Goal: Task Accomplishment & Management: Use online tool/utility

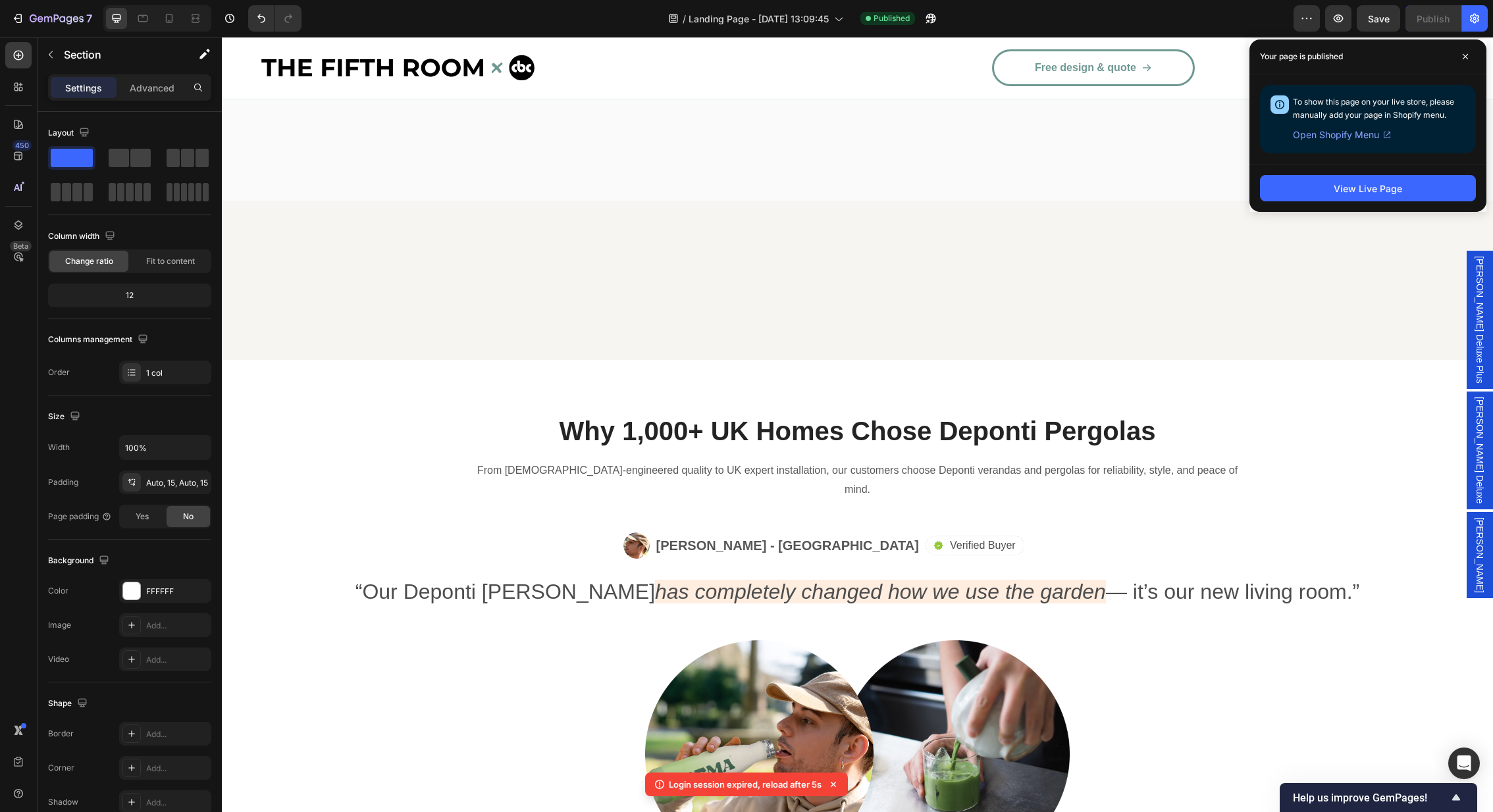
scroll to position [1487, 0]
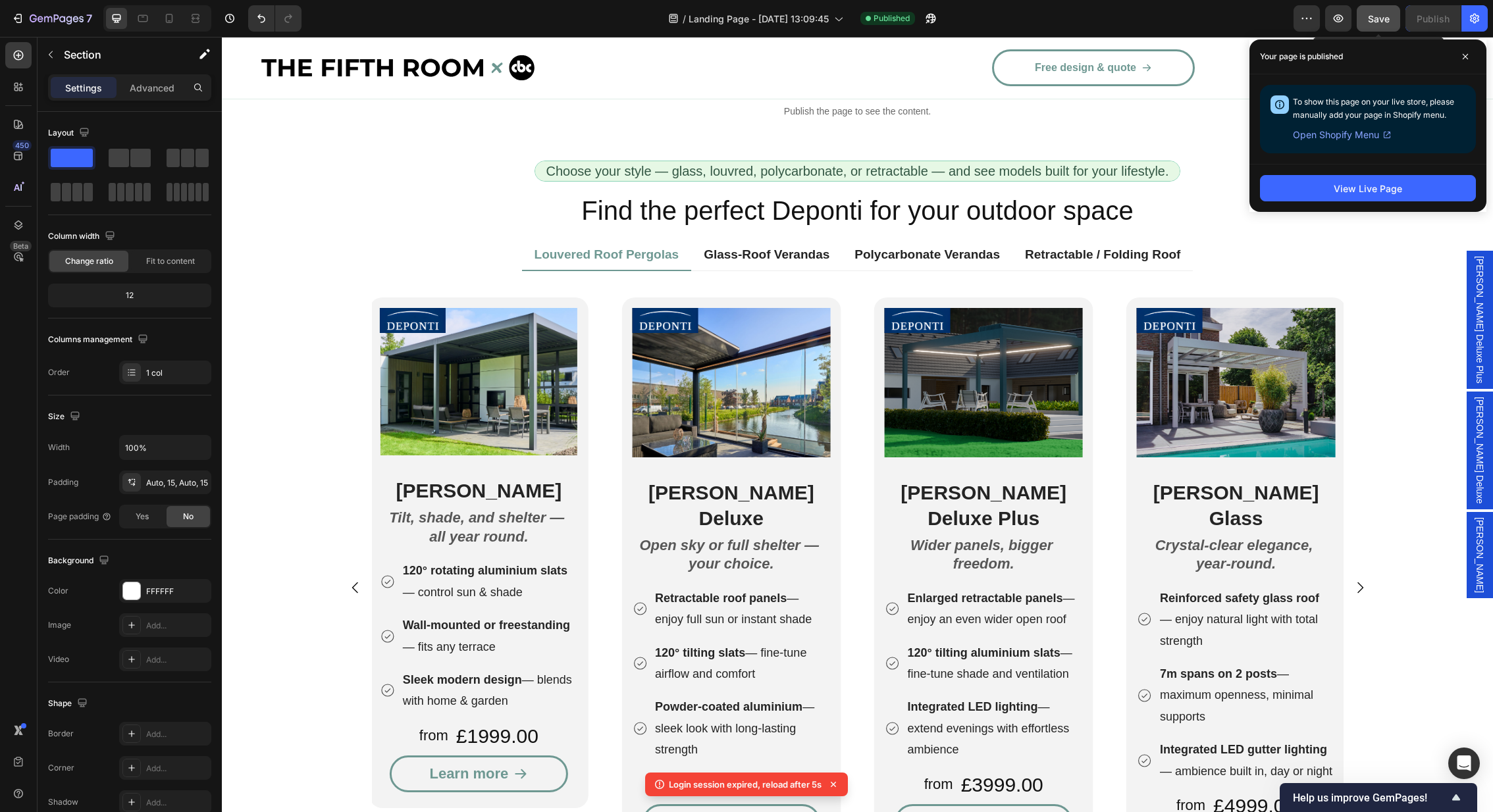
click at [1380, 26] on button "Save" at bounding box center [1379, 18] width 44 height 26
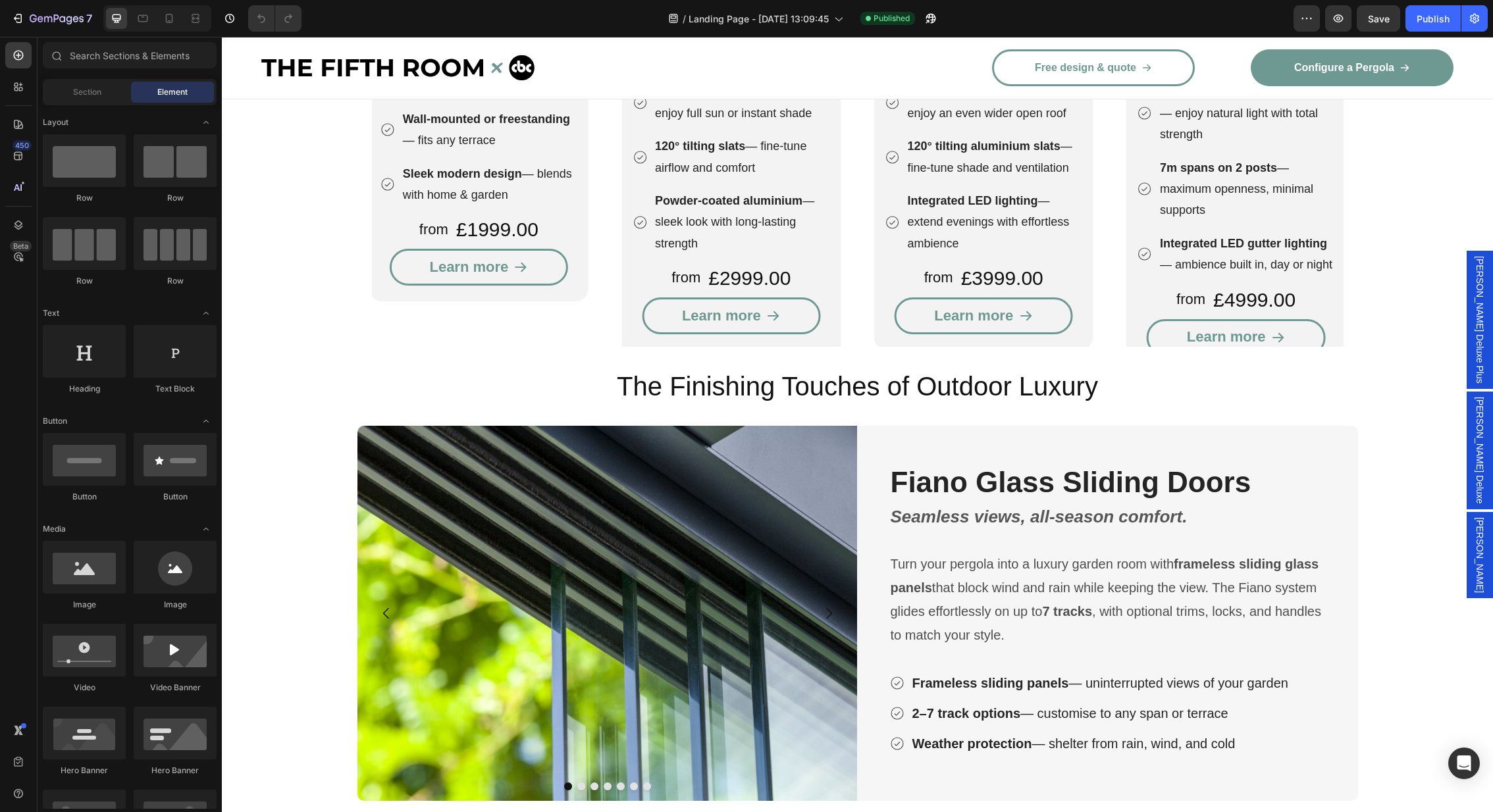
scroll to position [1728, 0]
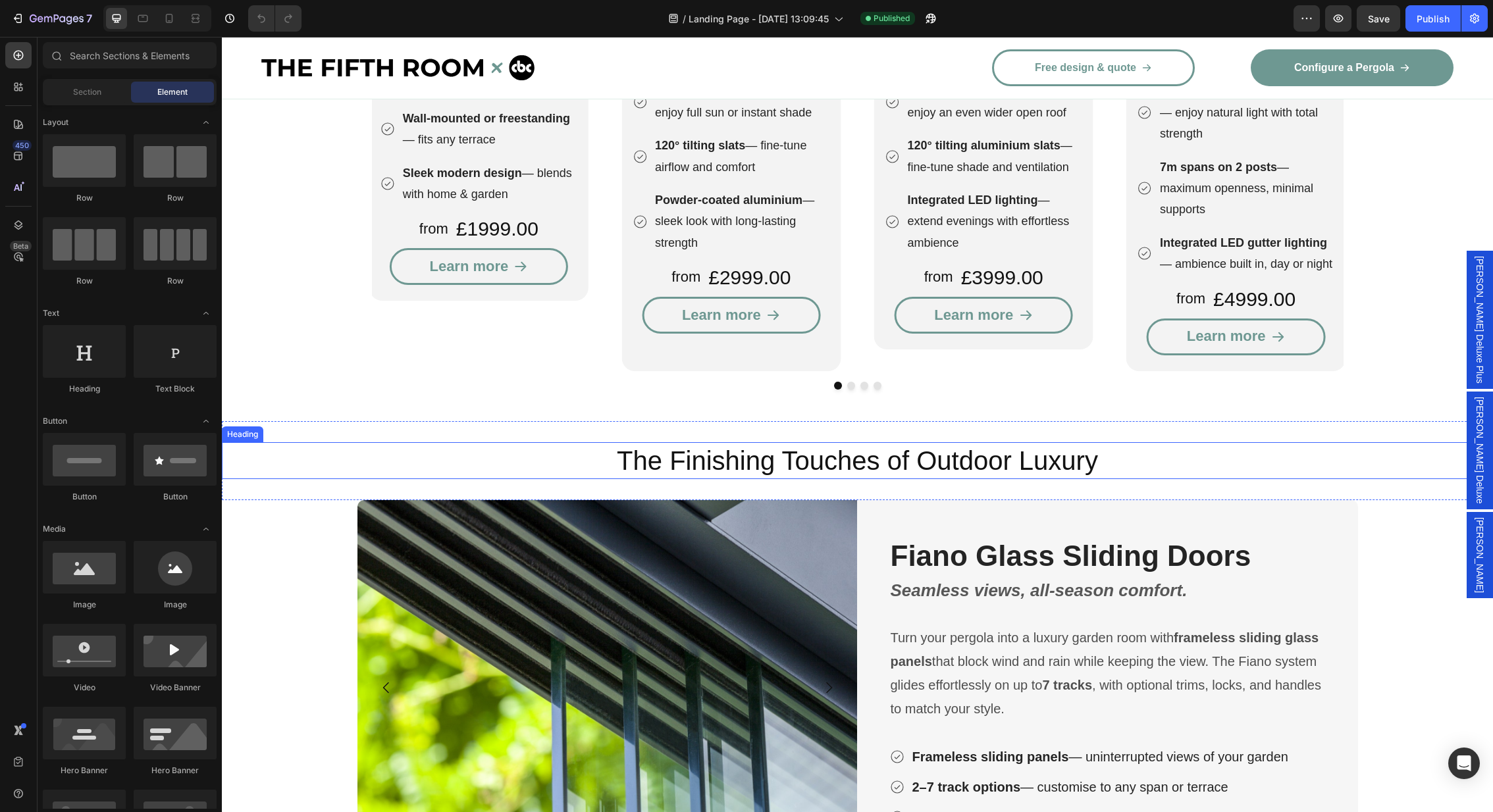
click at [881, 442] on h2 "The Finishing Touches of Outdoor Luxury" at bounding box center [857, 460] width 1271 height 37
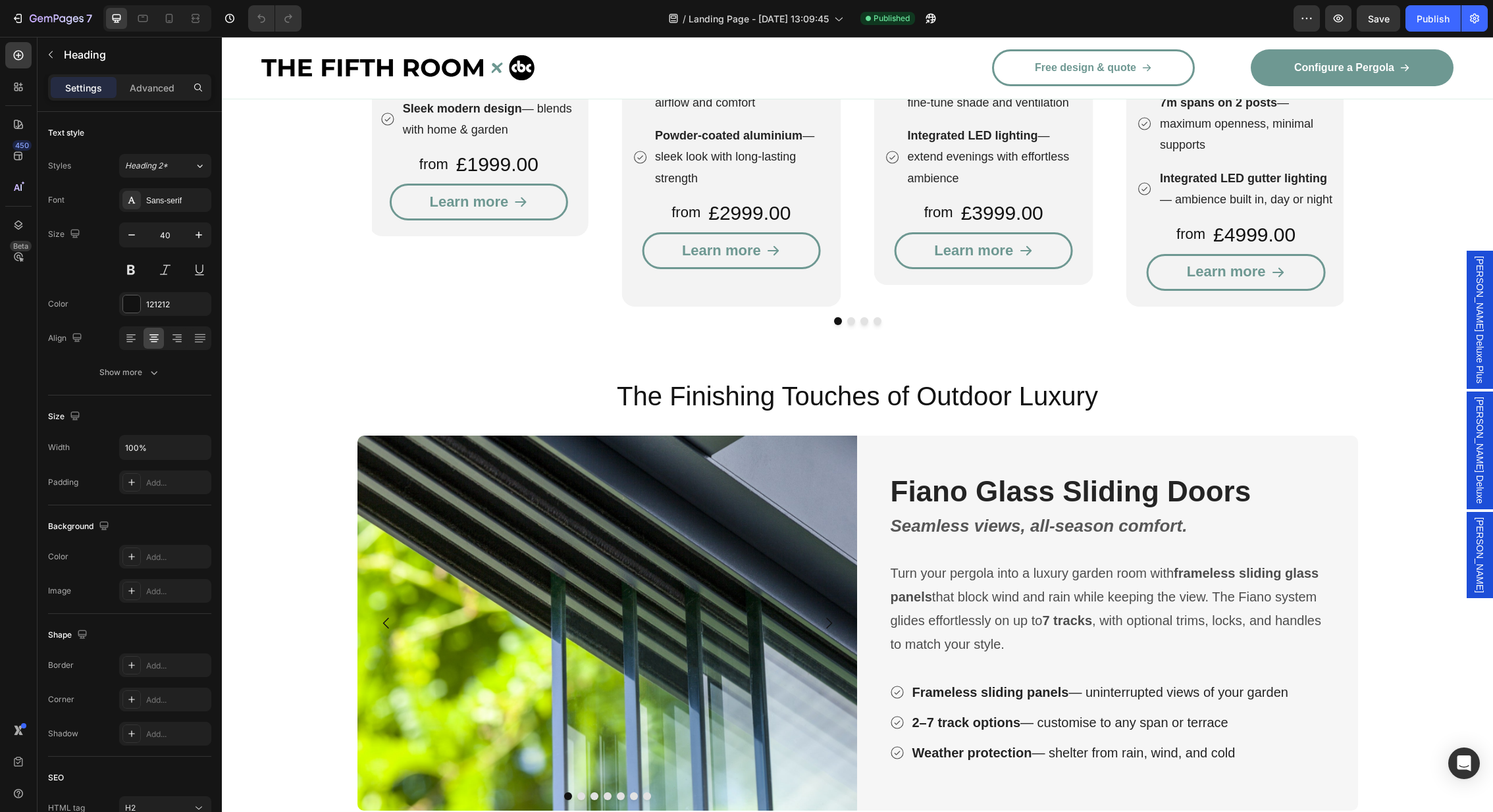
scroll to position [1792, 0]
click at [867, 381] on h2 "The Finishing Touches of Outdoor Luxury" at bounding box center [857, 398] width 1271 height 37
click at [931, 381] on p "The Finishing Touches of Outdoor Luxury" at bounding box center [857, 398] width 1269 height 35
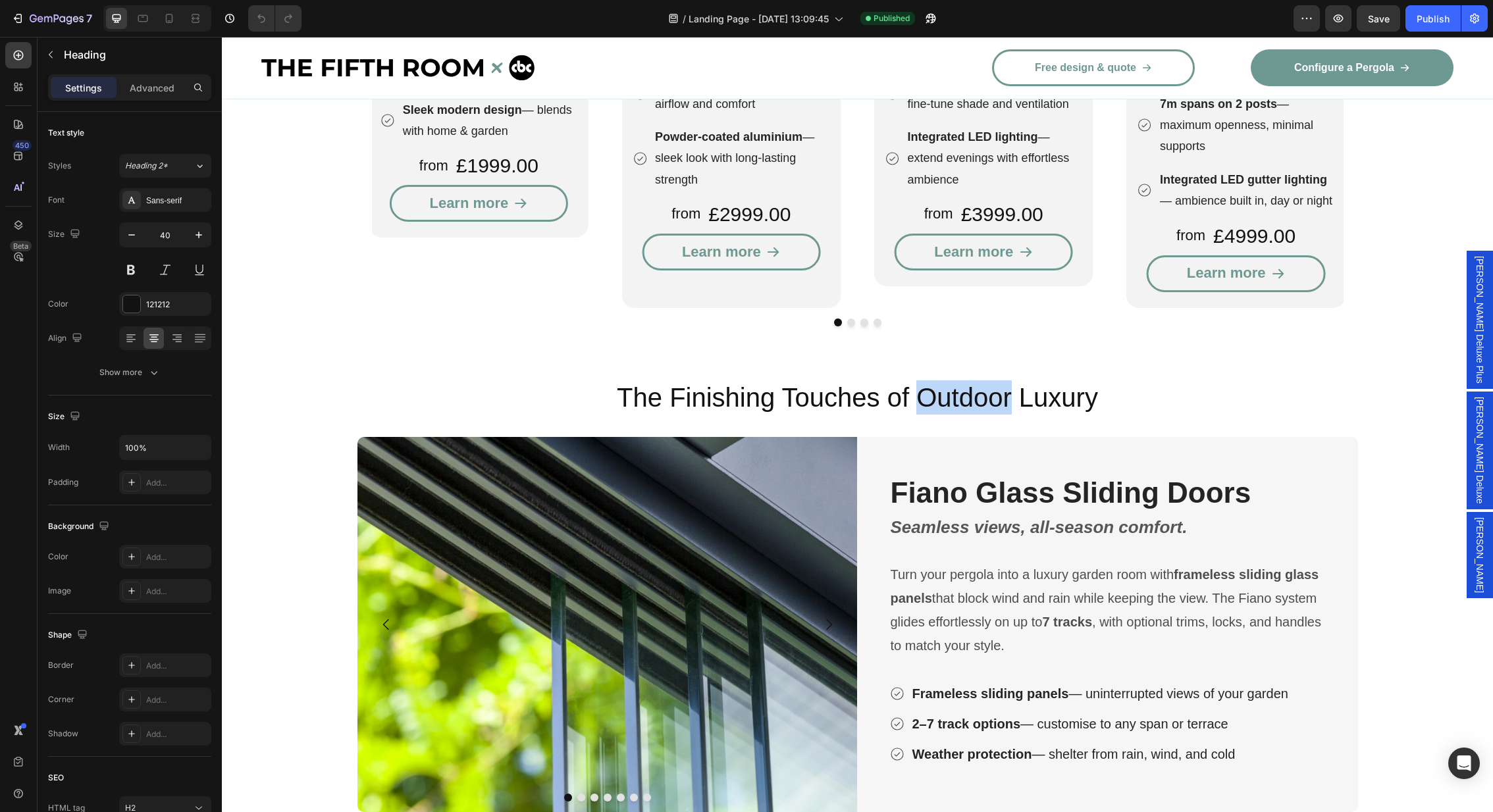
click at [931, 381] on p "The Finishing Touches of Outdoor Luxury" at bounding box center [857, 398] width 1269 height 35
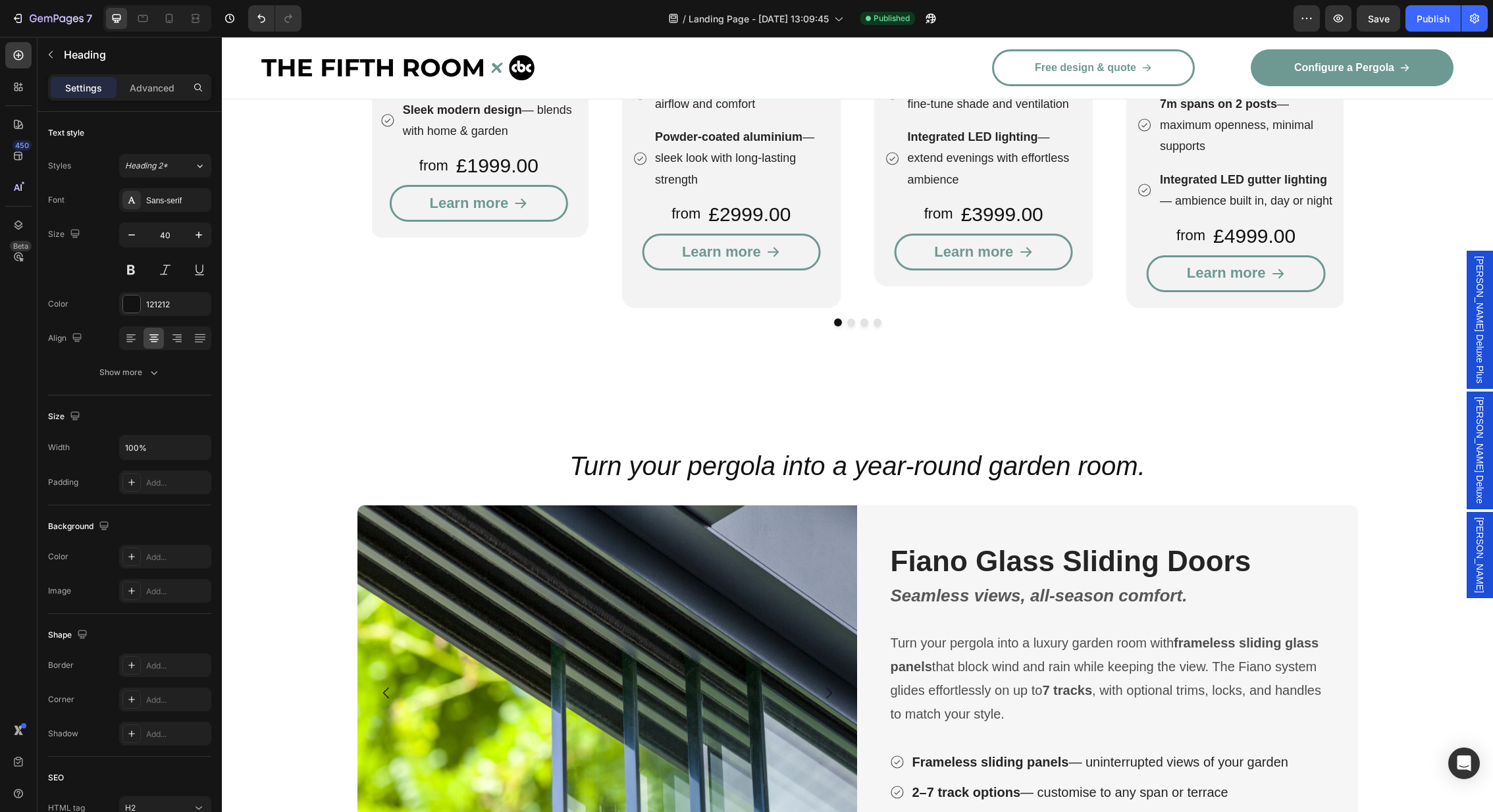
click at [566, 449] on p "Turn your pergola into a year-round garden room." at bounding box center [857, 466] width 1269 height 35
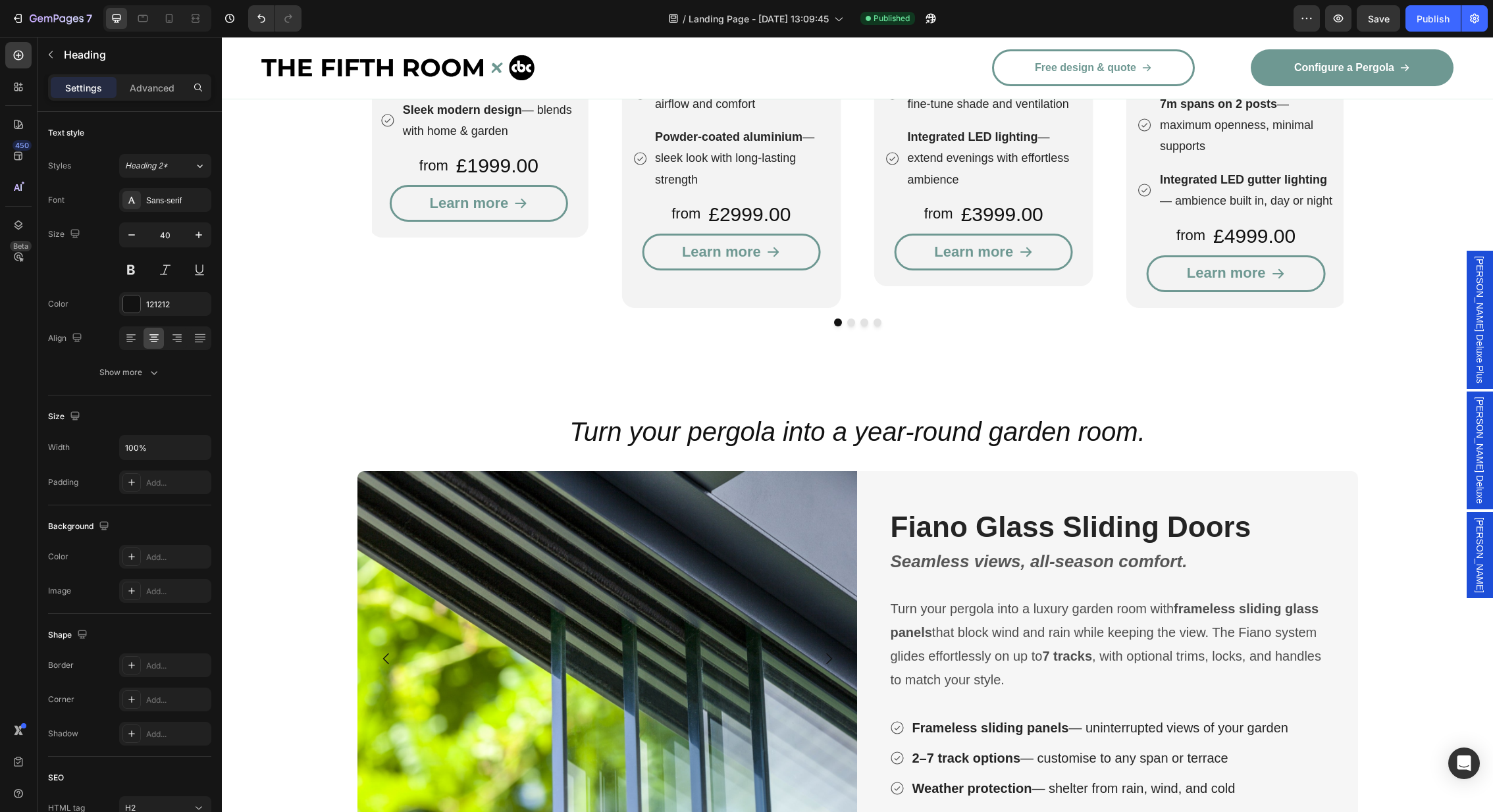
click at [890, 418] on icon "Turn your pergola into a year-round garden room." at bounding box center [857, 432] width 576 height 29
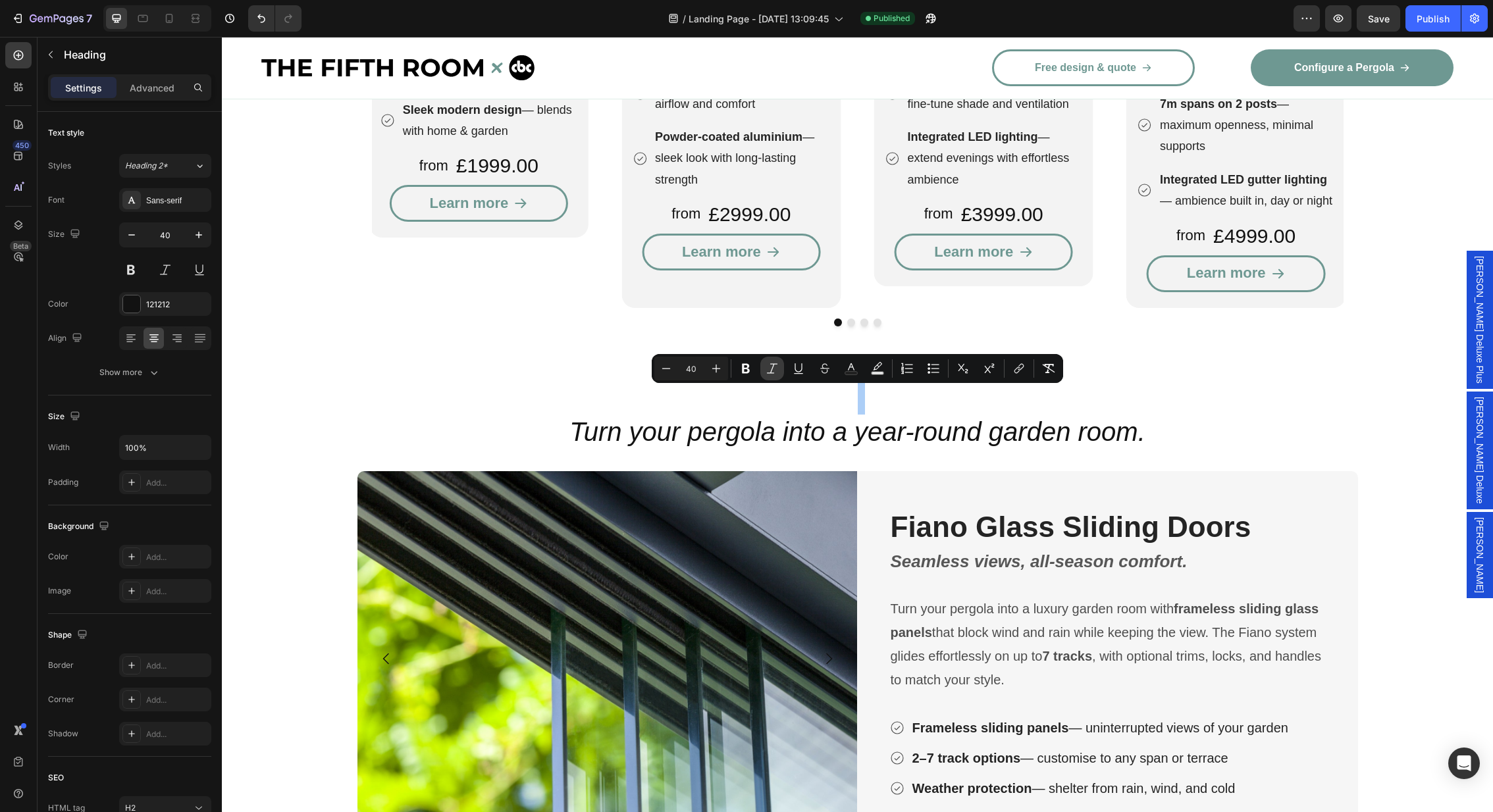
click at [766, 369] on icon "Editor contextual toolbar" at bounding box center [771, 368] width 13 height 13
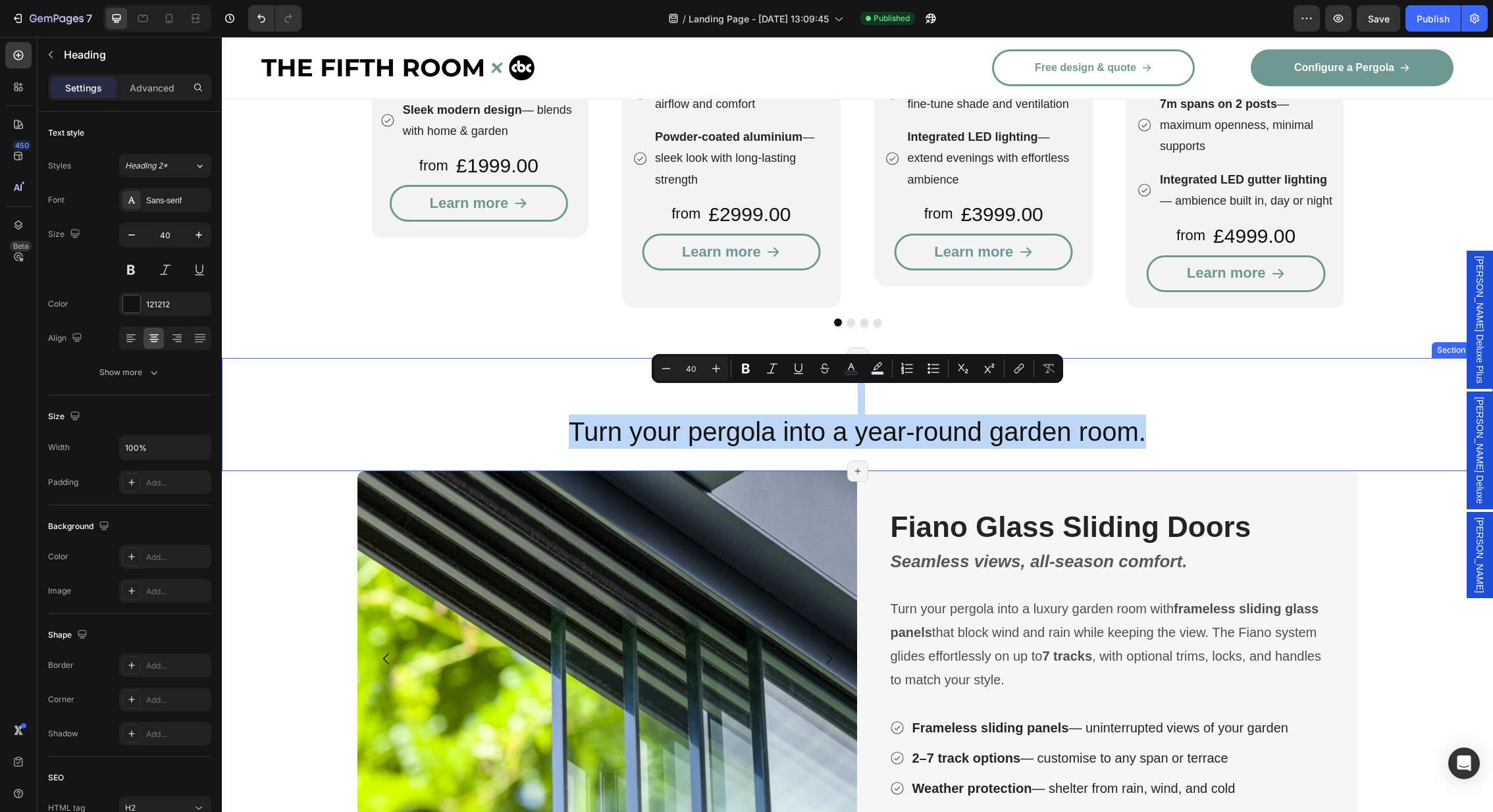
click at [1276, 414] on p "Turn your pergola into a year-round garden room." at bounding box center [857, 431] width 1269 height 35
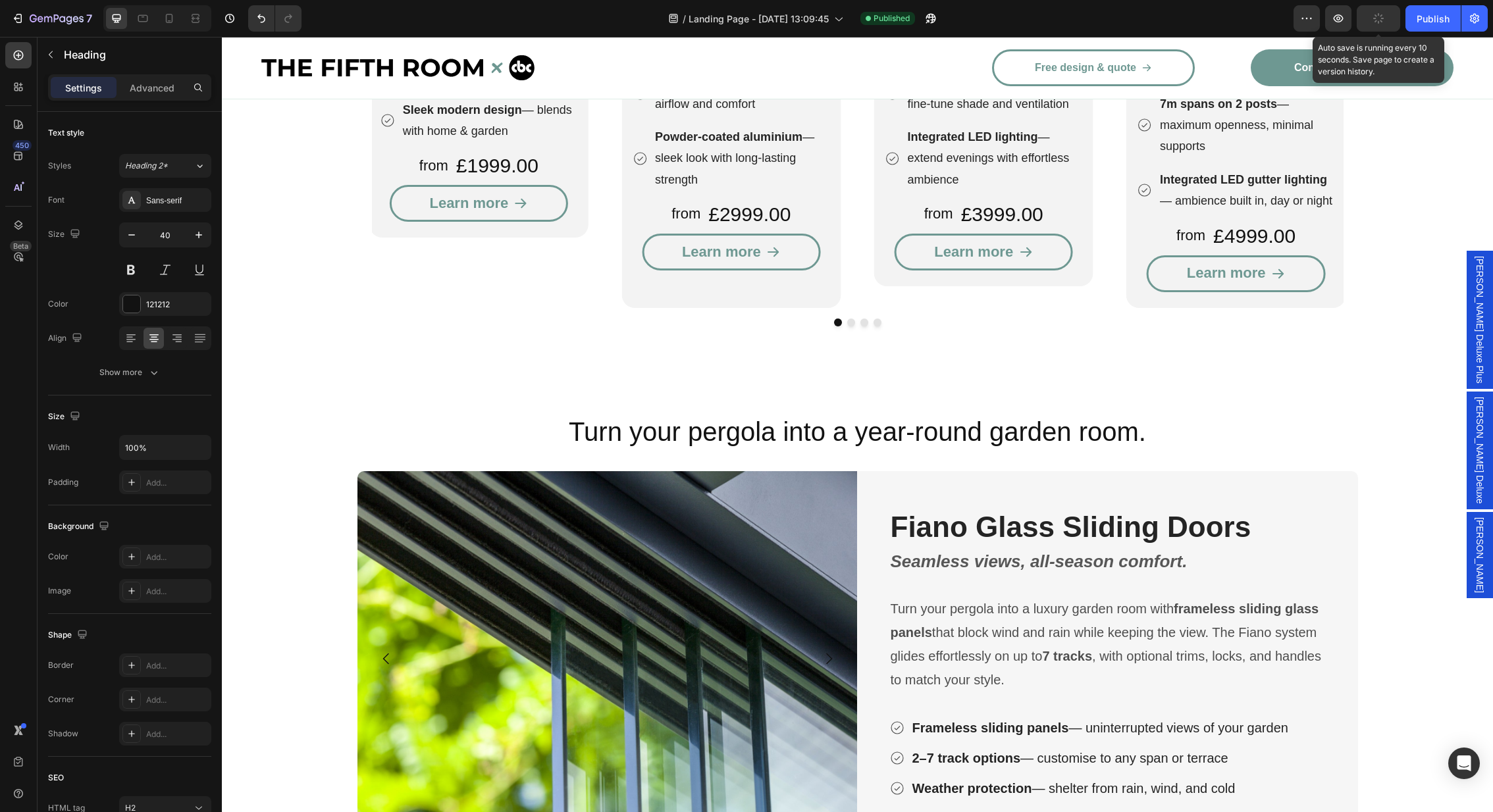
click at [1389, 18] on button "button" at bounding box center [1379, 18] width 44 height 26
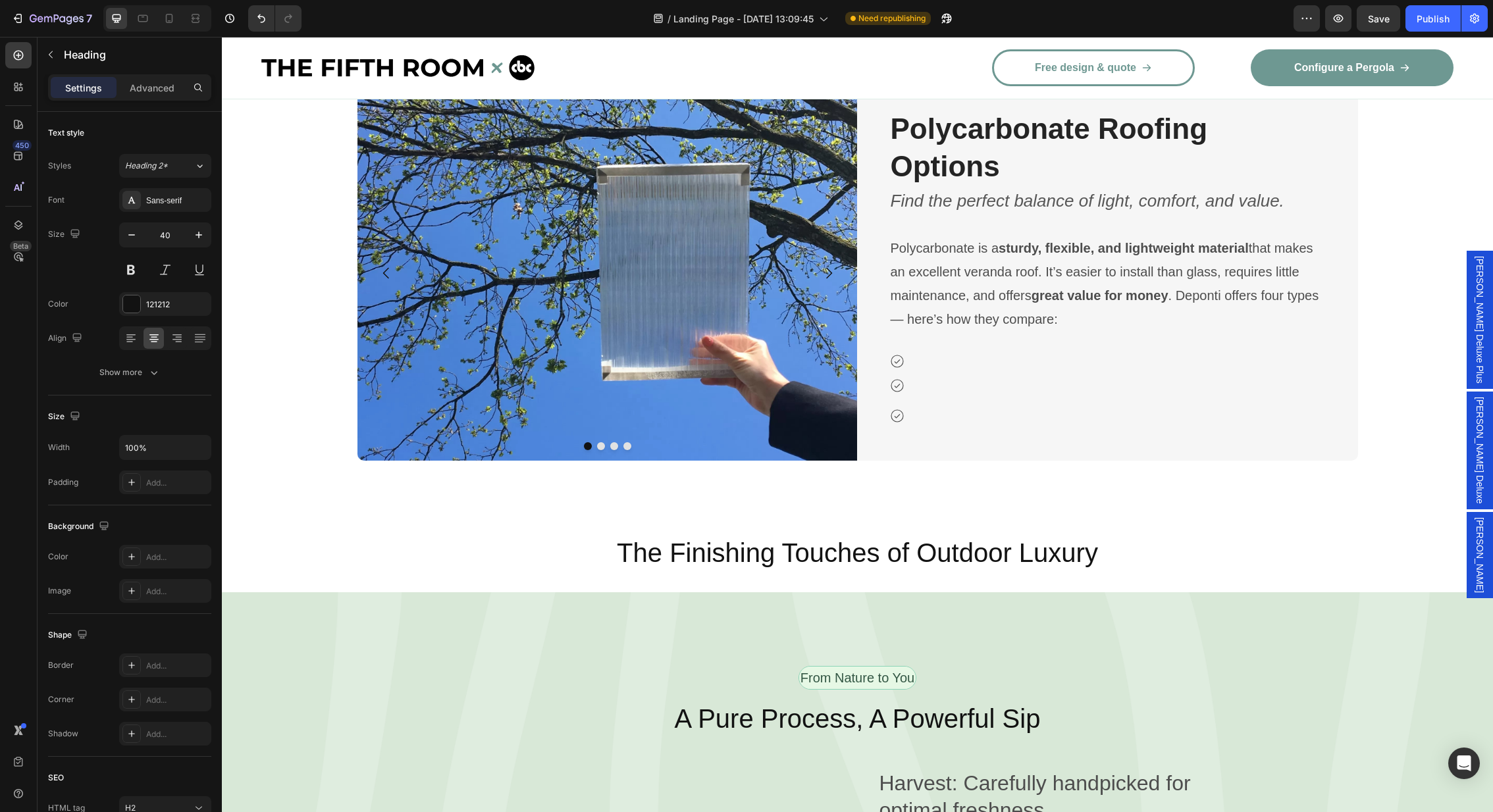
scroll to position [3874, 0]
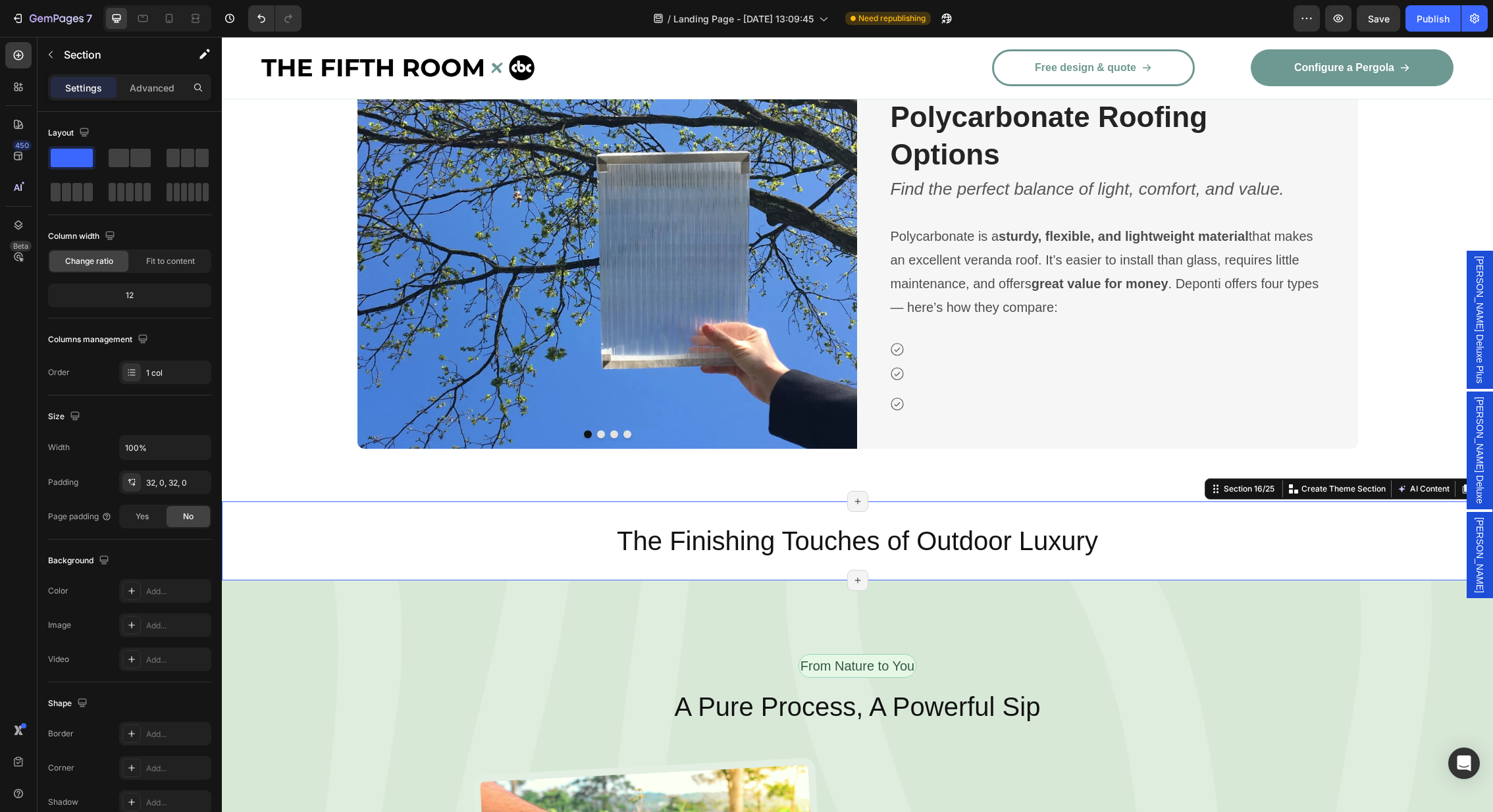
click at [648, 570] on div "The Finishing Touches of Outdoor Luxury Heading Section 16/25 Create Theme Sect…" at bounding box center [857, 541] width 1271 height 79
click at [853, 579] on icon at bounding box center [858, 581] width 11 height 11
click at [859, 583] on icon at bounding box center [858, 581] width 11 height 11
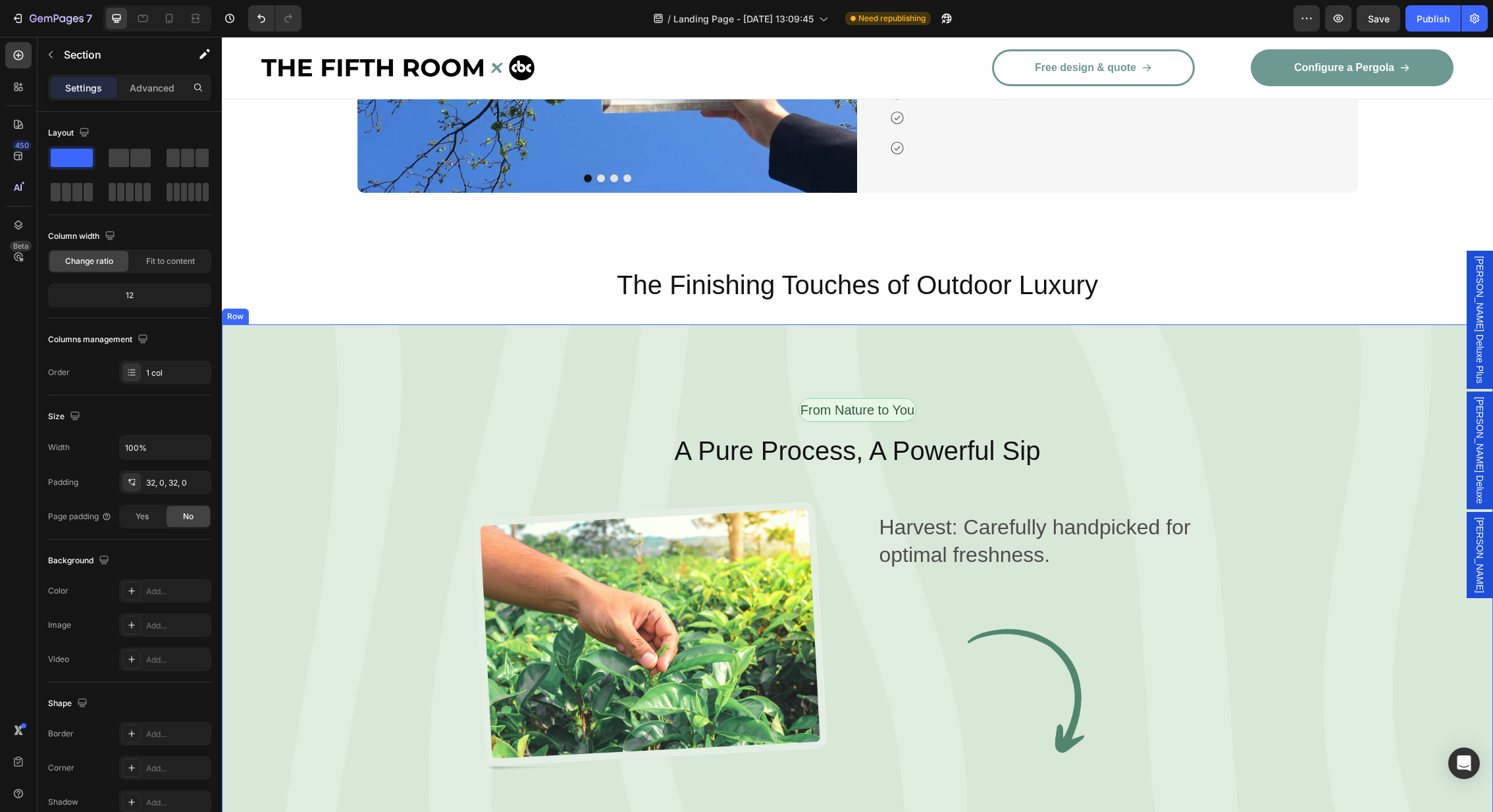
scroll to position [4111, 0]
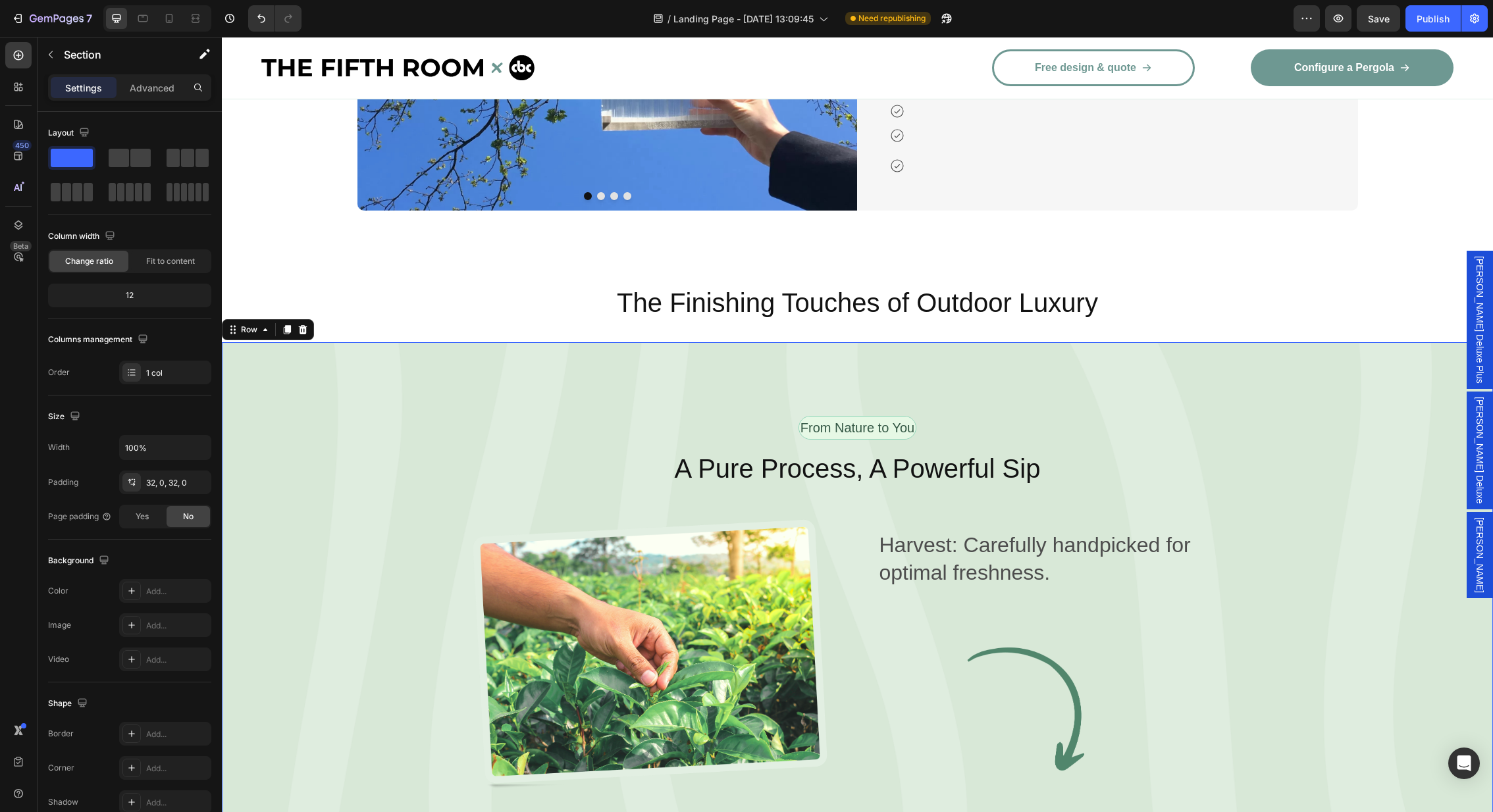
click at [308, 357] on div "From Nature to You Text Block Row A Pure Process, A Powerful Sip Heading Image …" at bounding box center [857, 751] width 1271 height 817
click at [242, 333] on div "Row" at bounding box center [249, 329] width 21 height 12
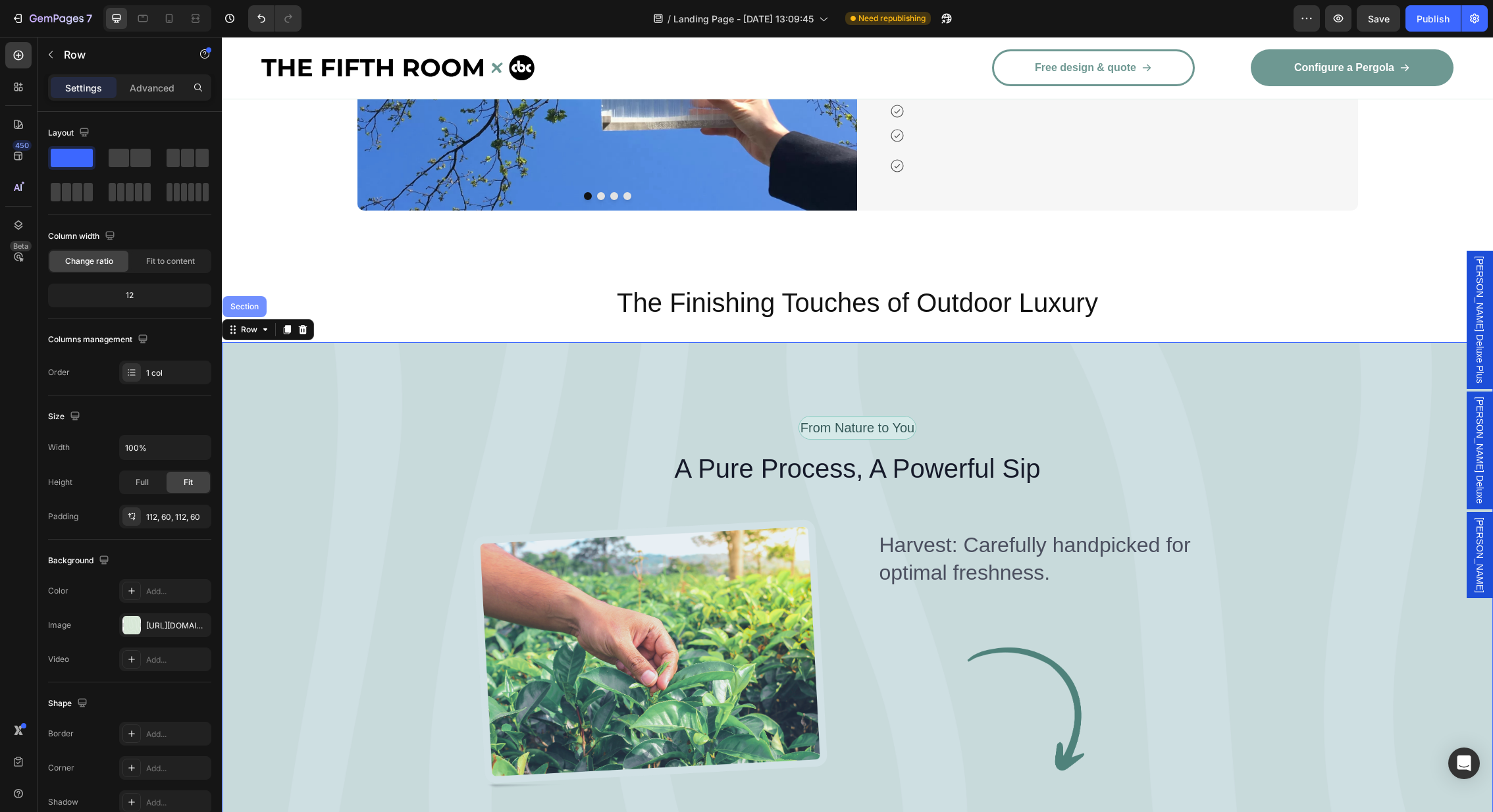
click at [243, 315] on div "Section" at bounding box center [244, 306] width 44 height 21
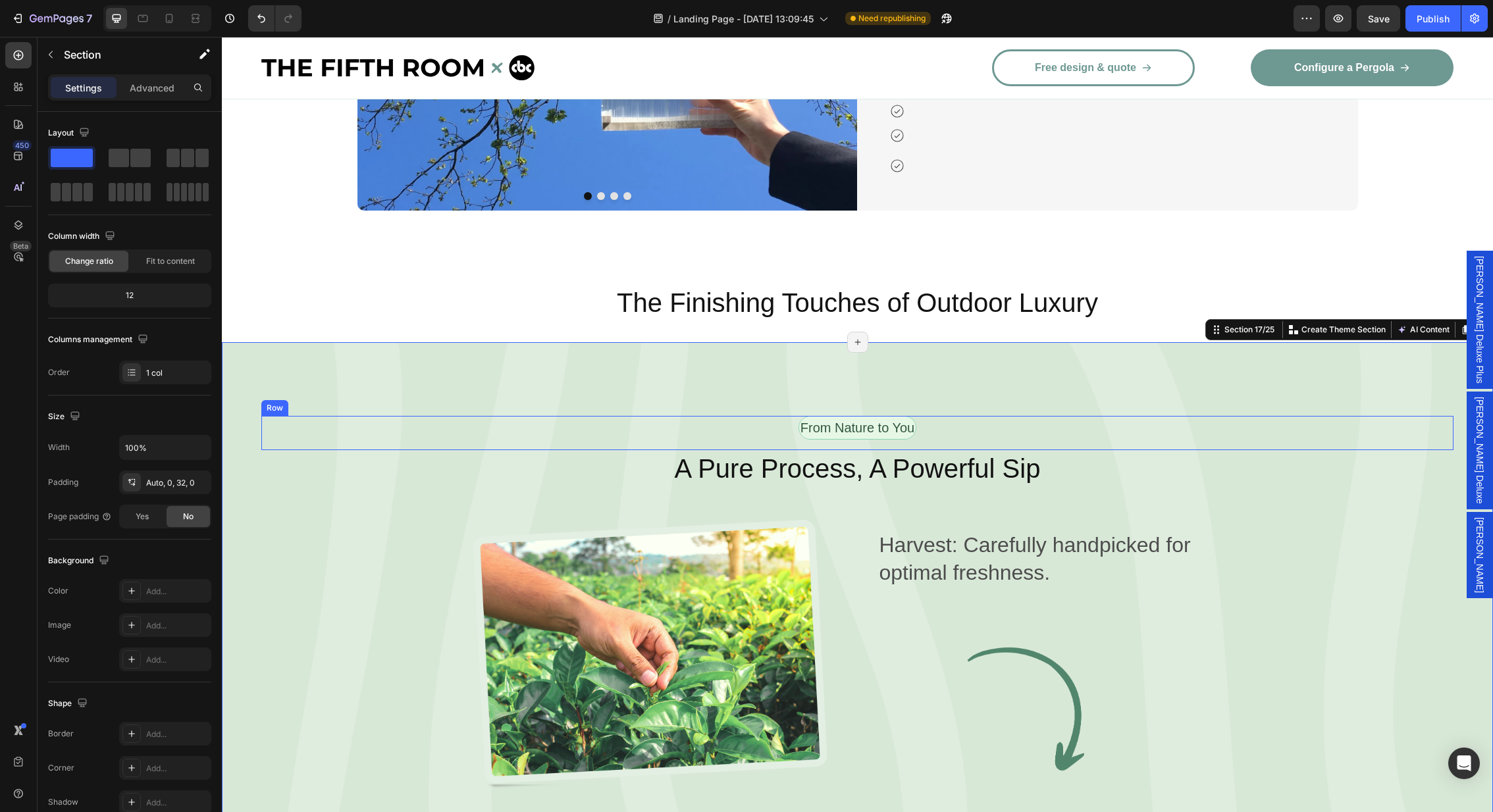
scroll to position [4188, 0]
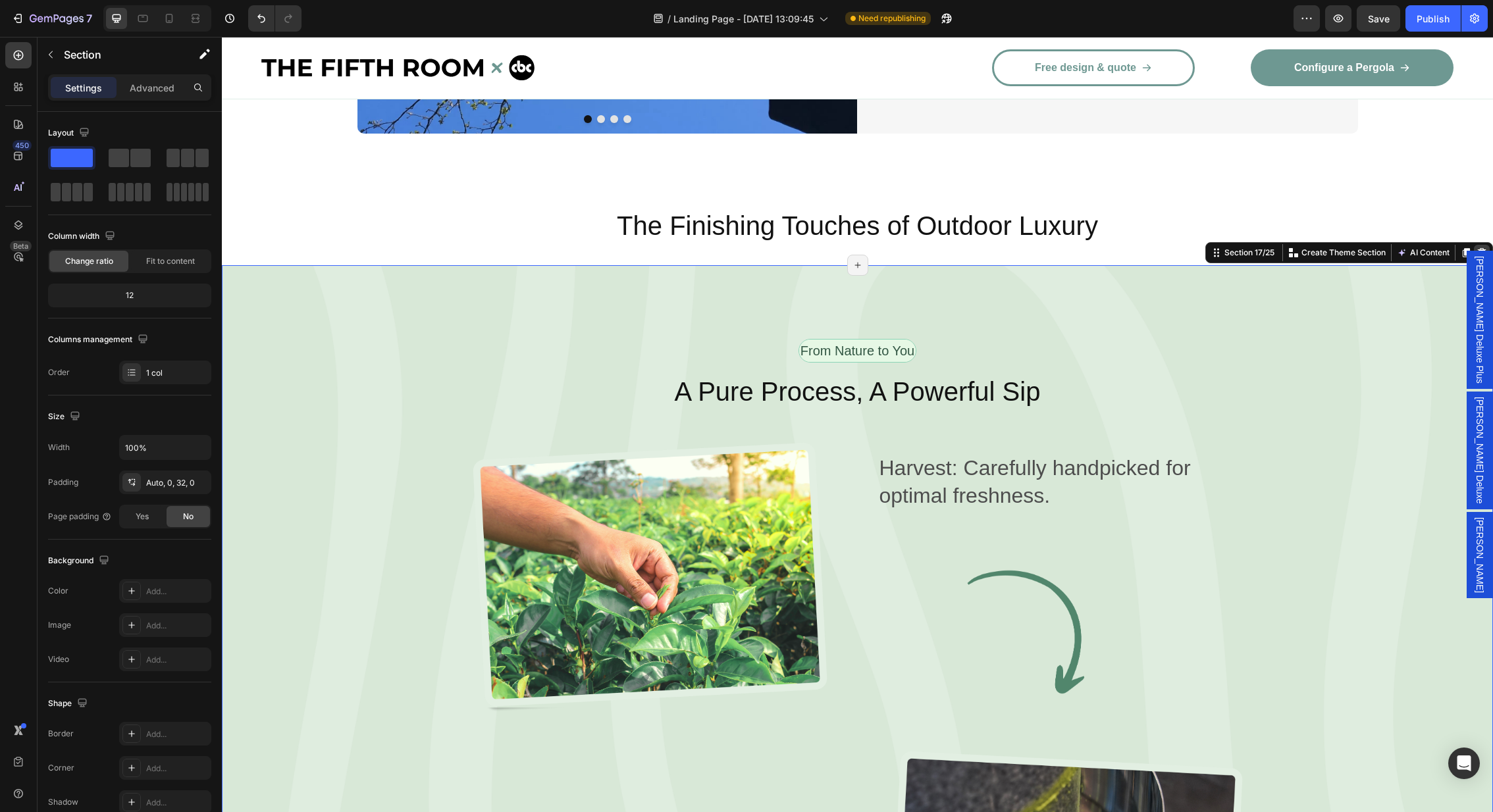
click at [1482, 250] on icon at bounding box center [1482, 253] width 8 height 9
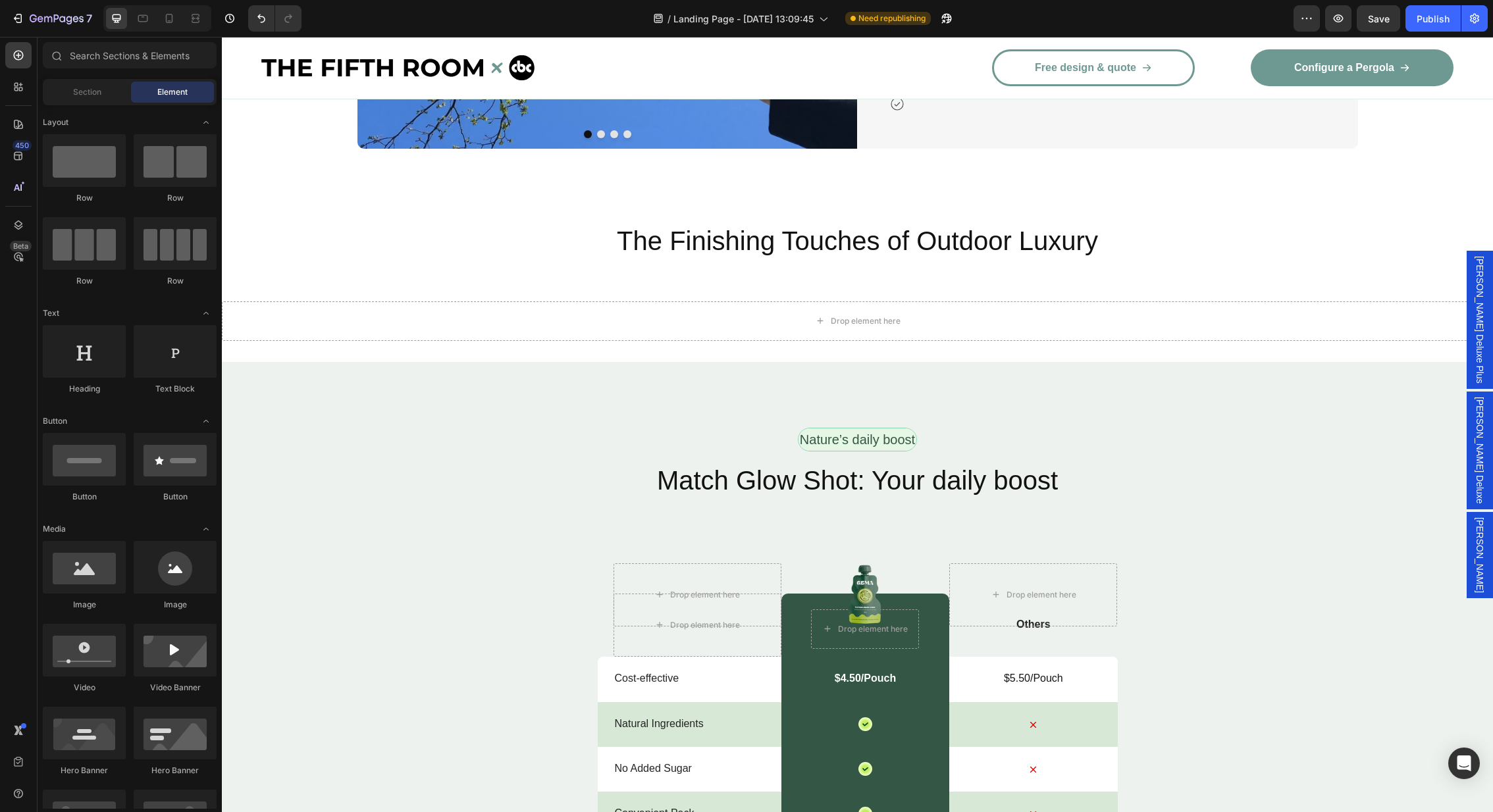
scroll to position [3887, 0]
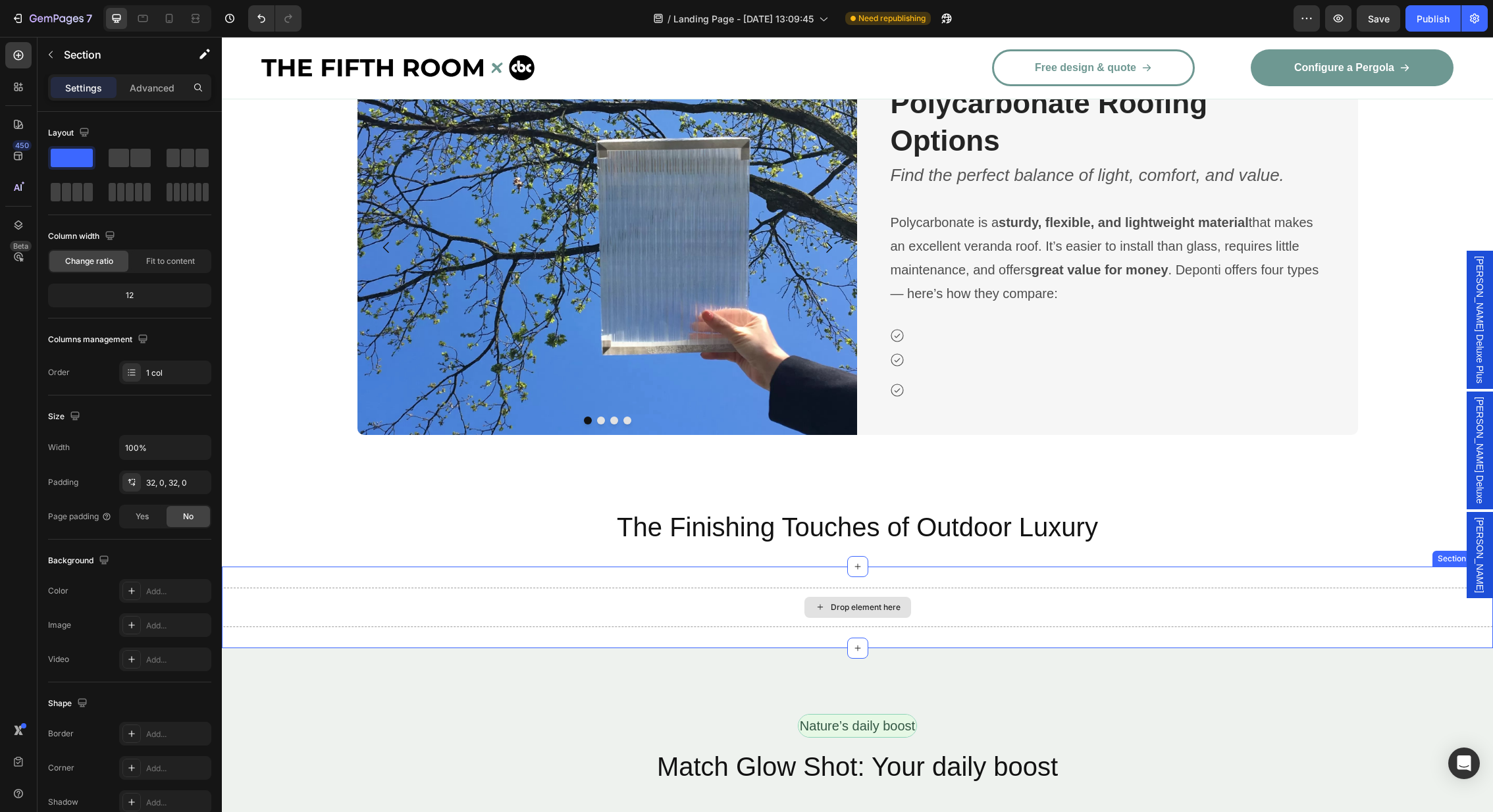
click at [696, 606] on div "Drop element here" at bounding box center [857, 607] width 1271 height 39
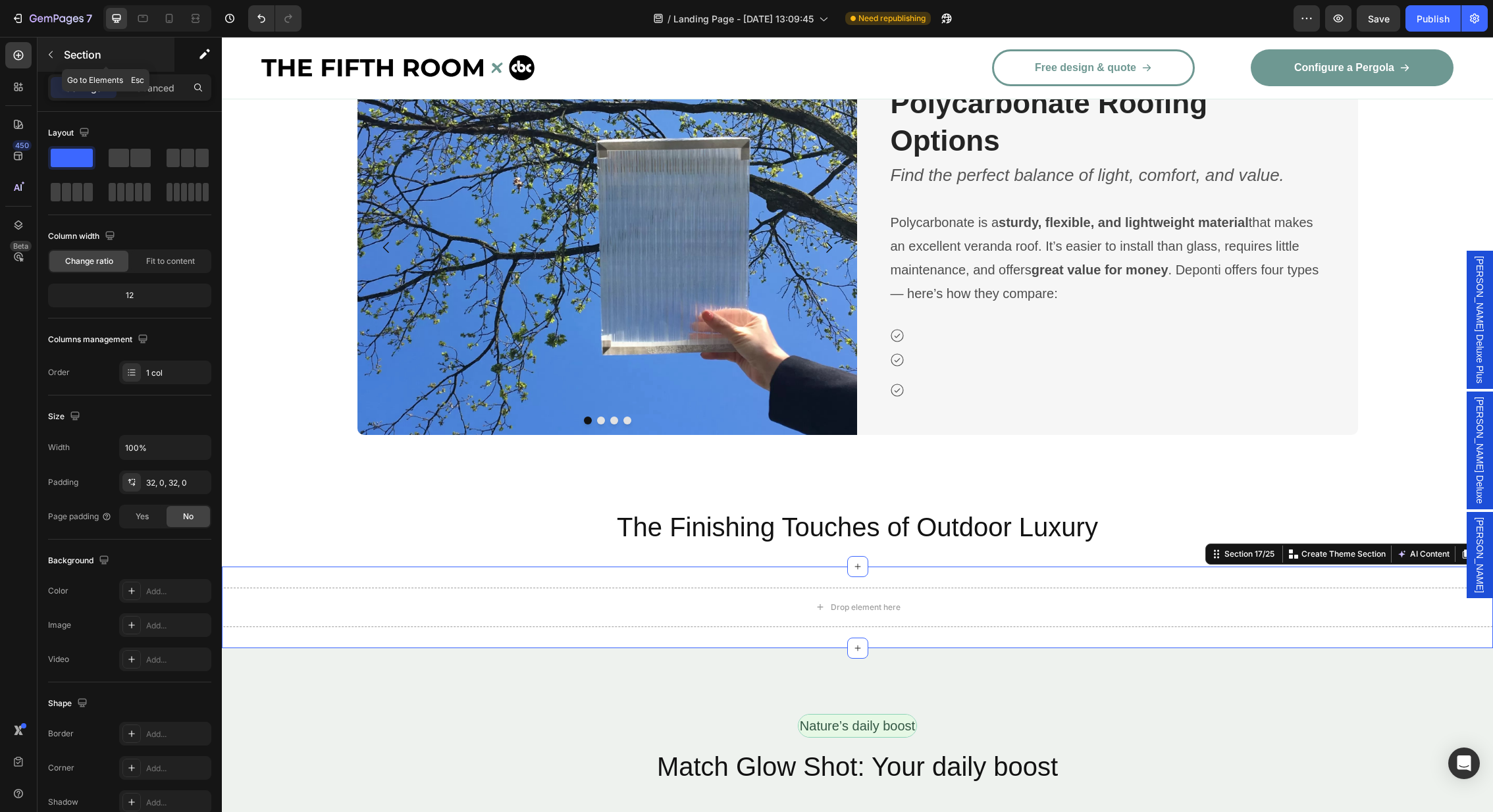
click at [55, 51] on icon "button" at bounding box center [51, 54] width 11 height 11
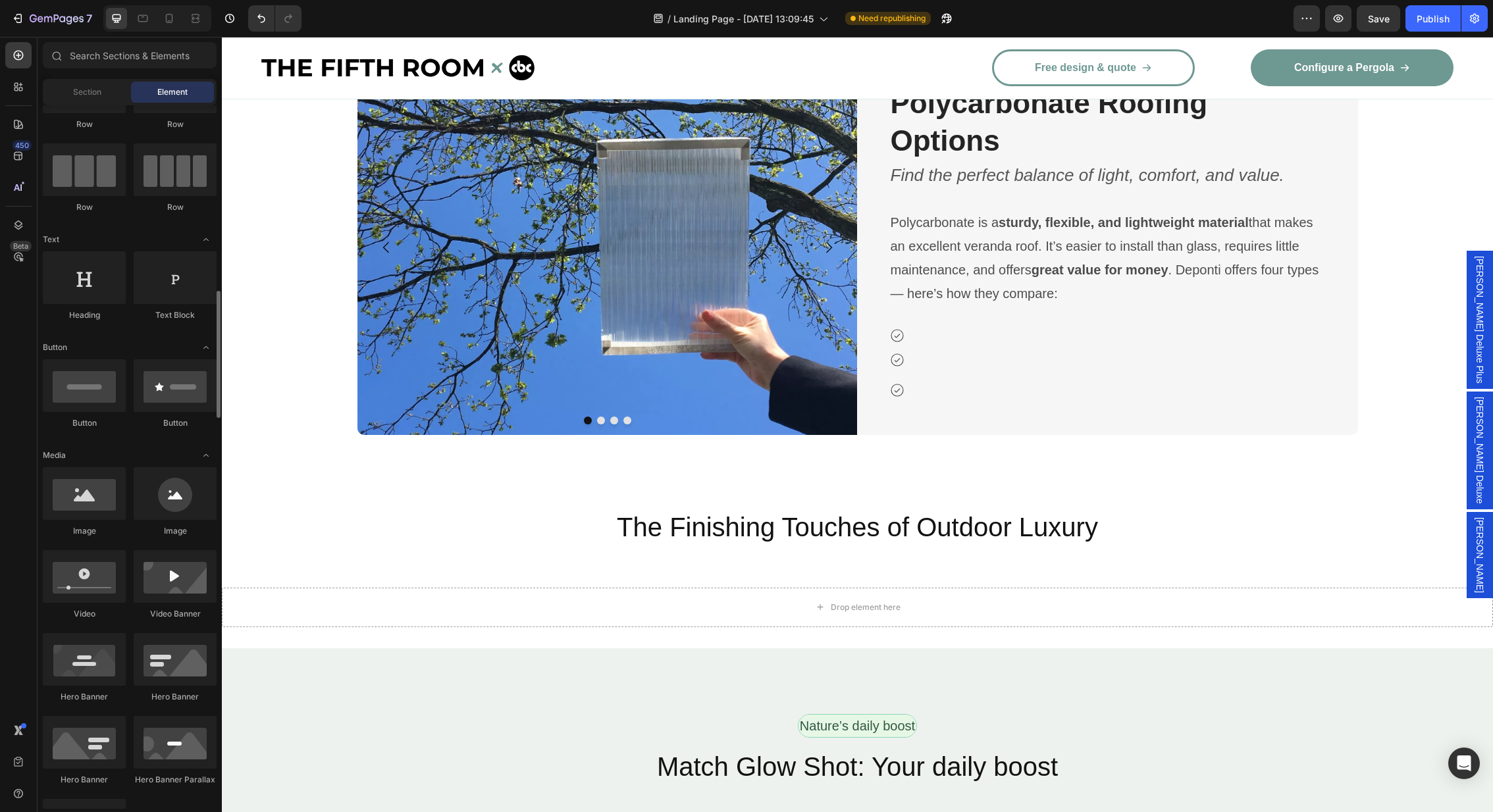
scroll to position [0, 0]
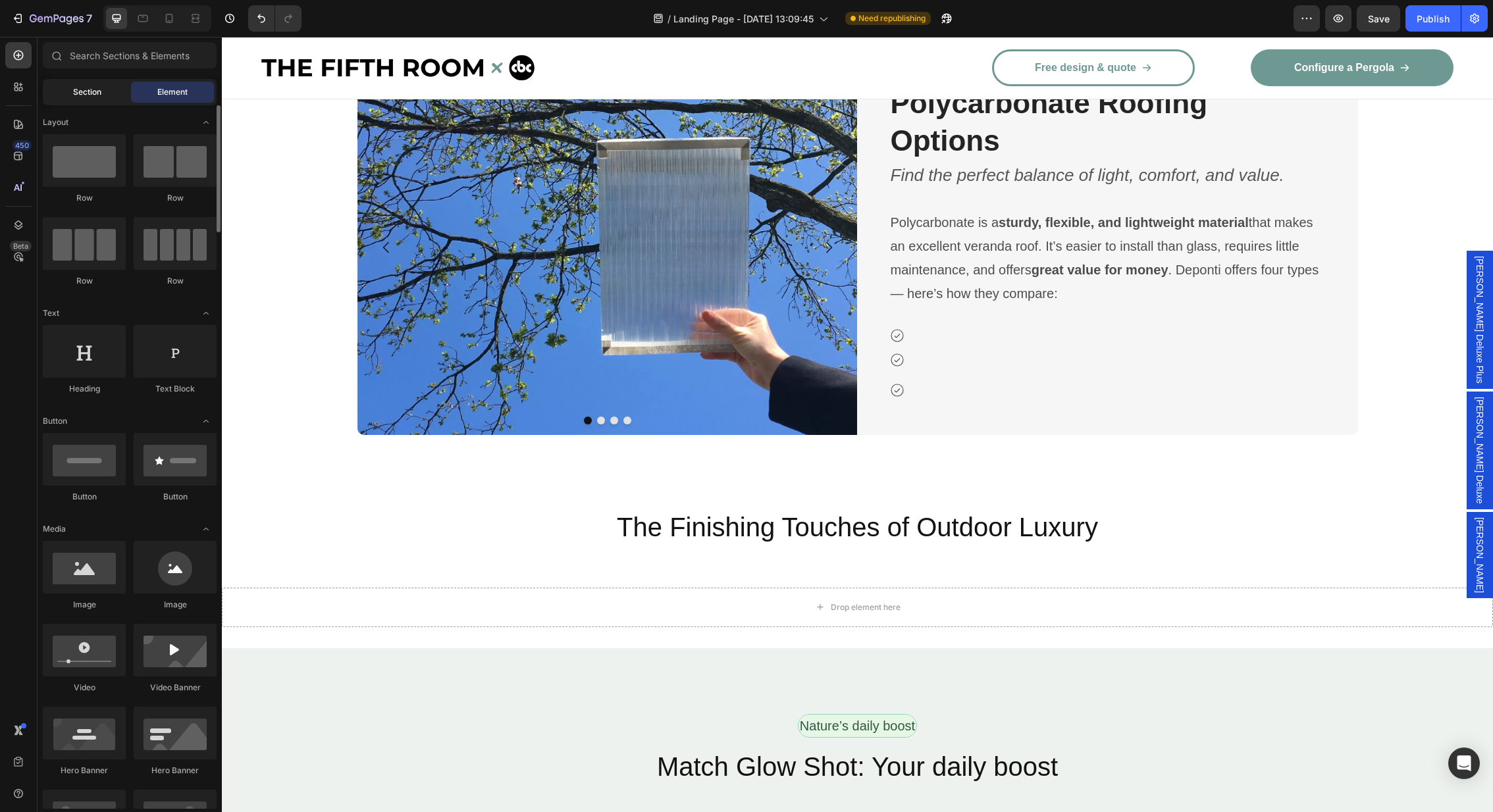
click at [83, 84] on div "Section" at bounding box center [87, 91] width 83 height 21
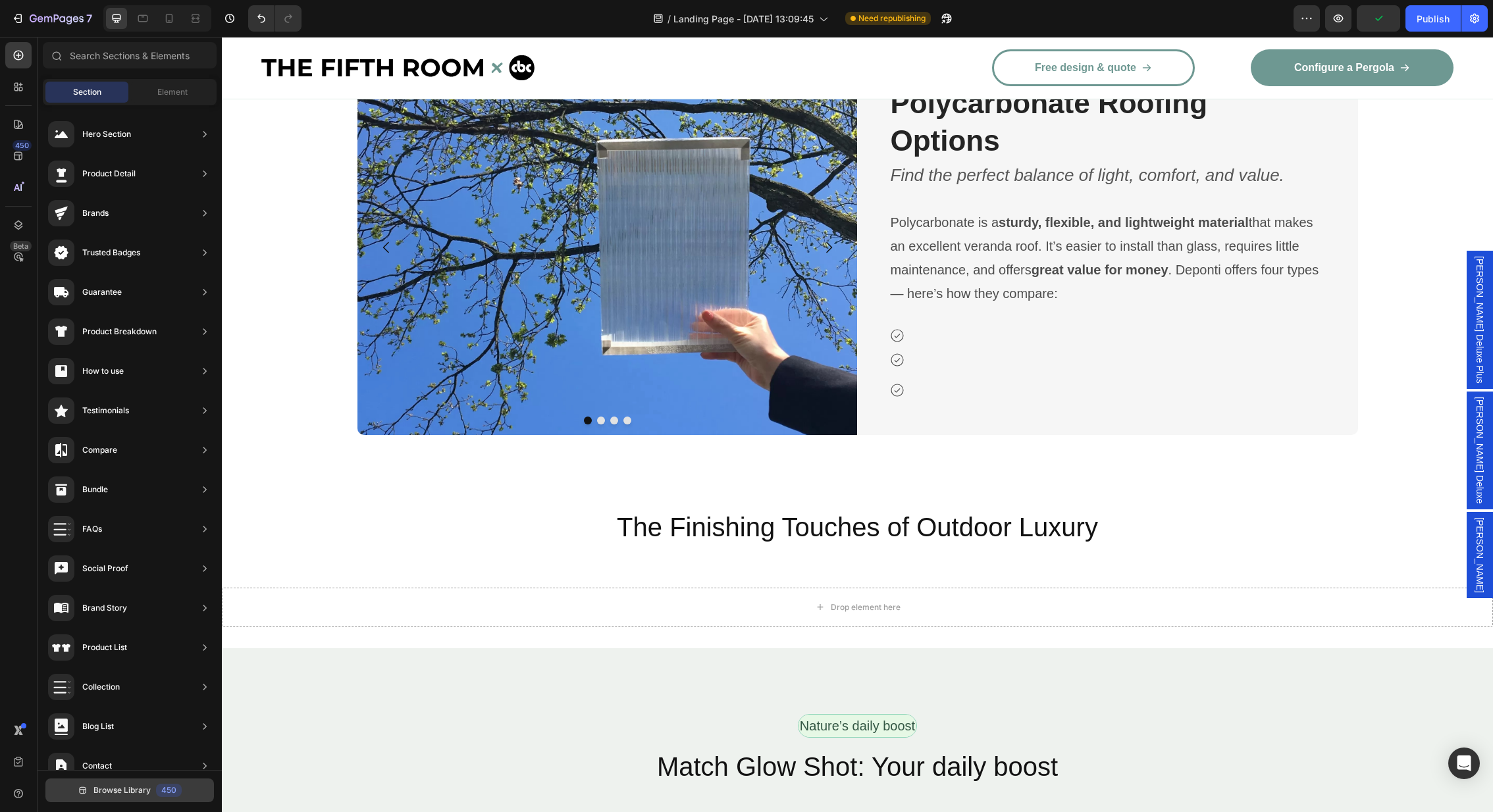
click at [137, 788] on span "Browse Library" at bounding box center [122, 790] width 58 height 12
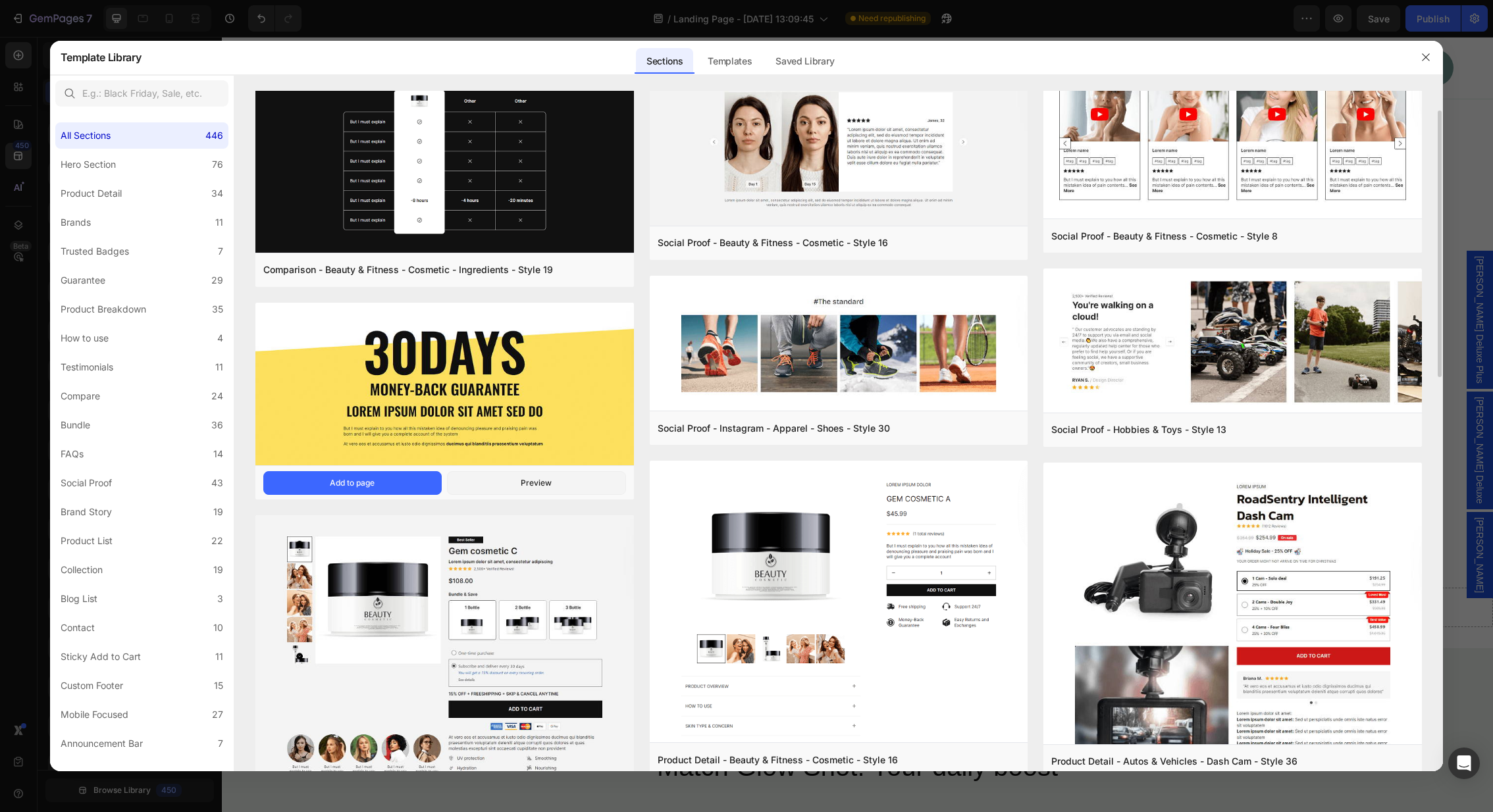
scroll to position [46, 0]
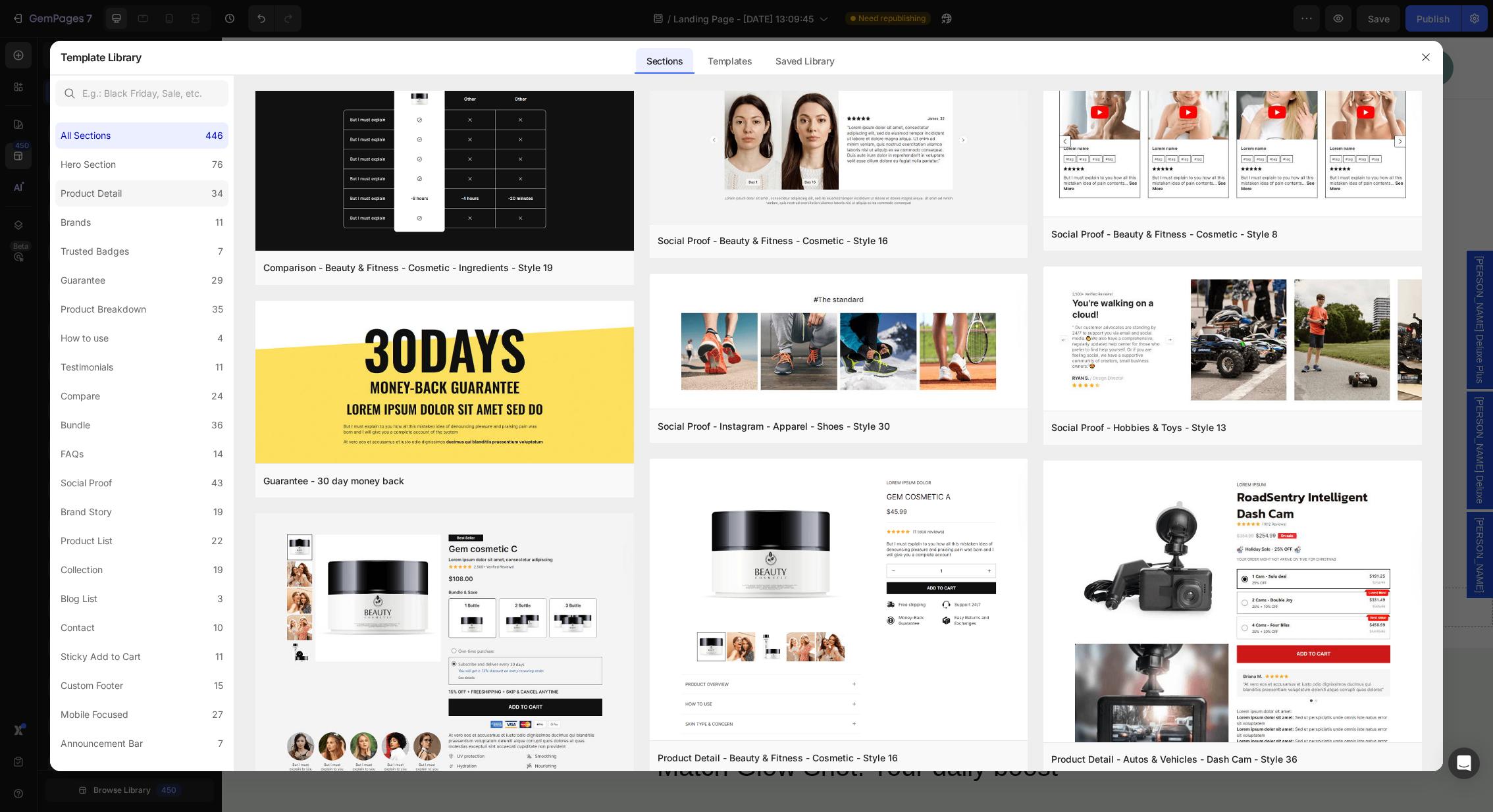
click at [121, 186] on div "Product Detail" at bounding box center [91, 193] width 61 height 16
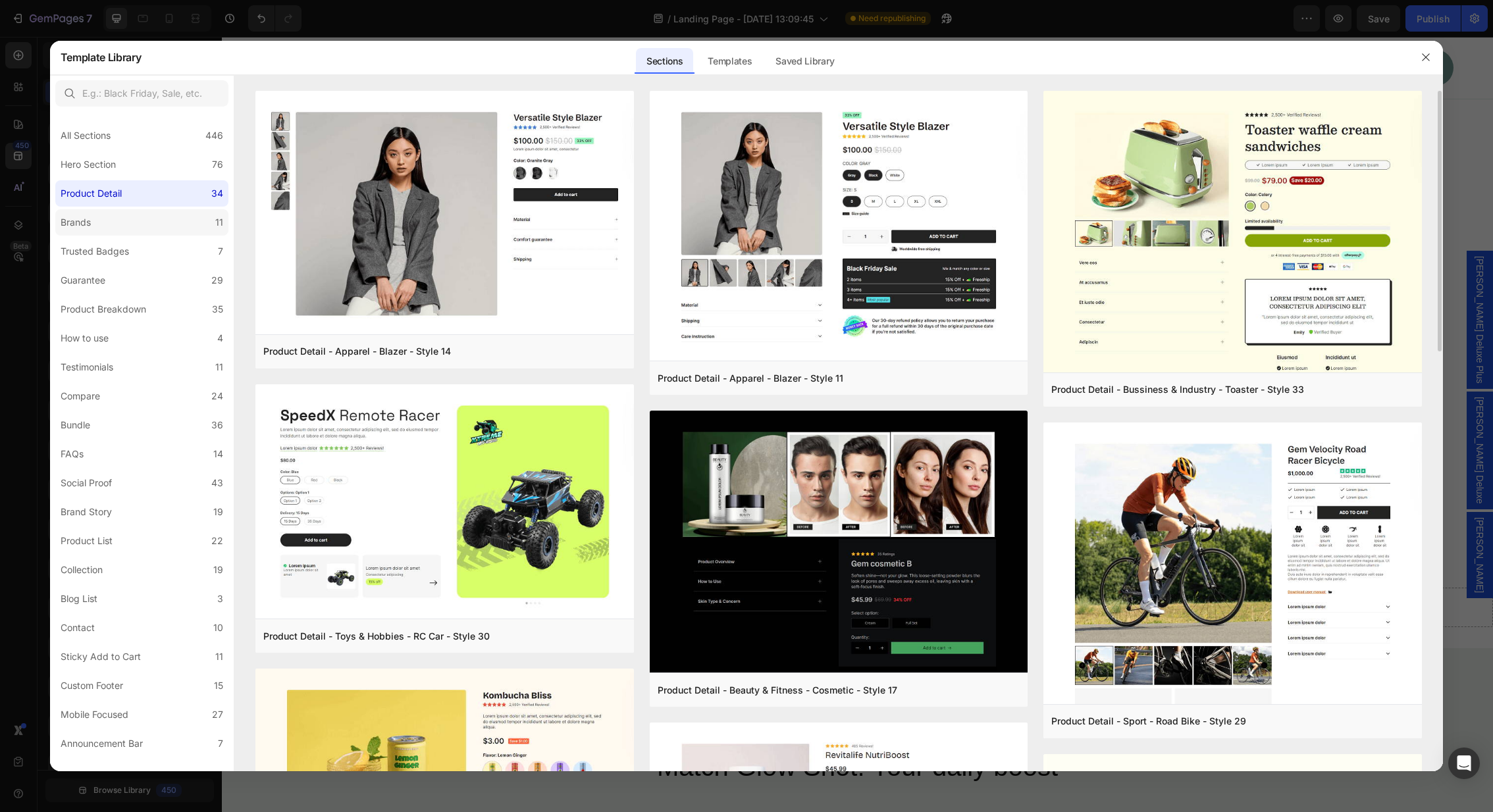
click at [114, 220] on label "Brands 11" at bounding box center [142, 223] width 173 height 26
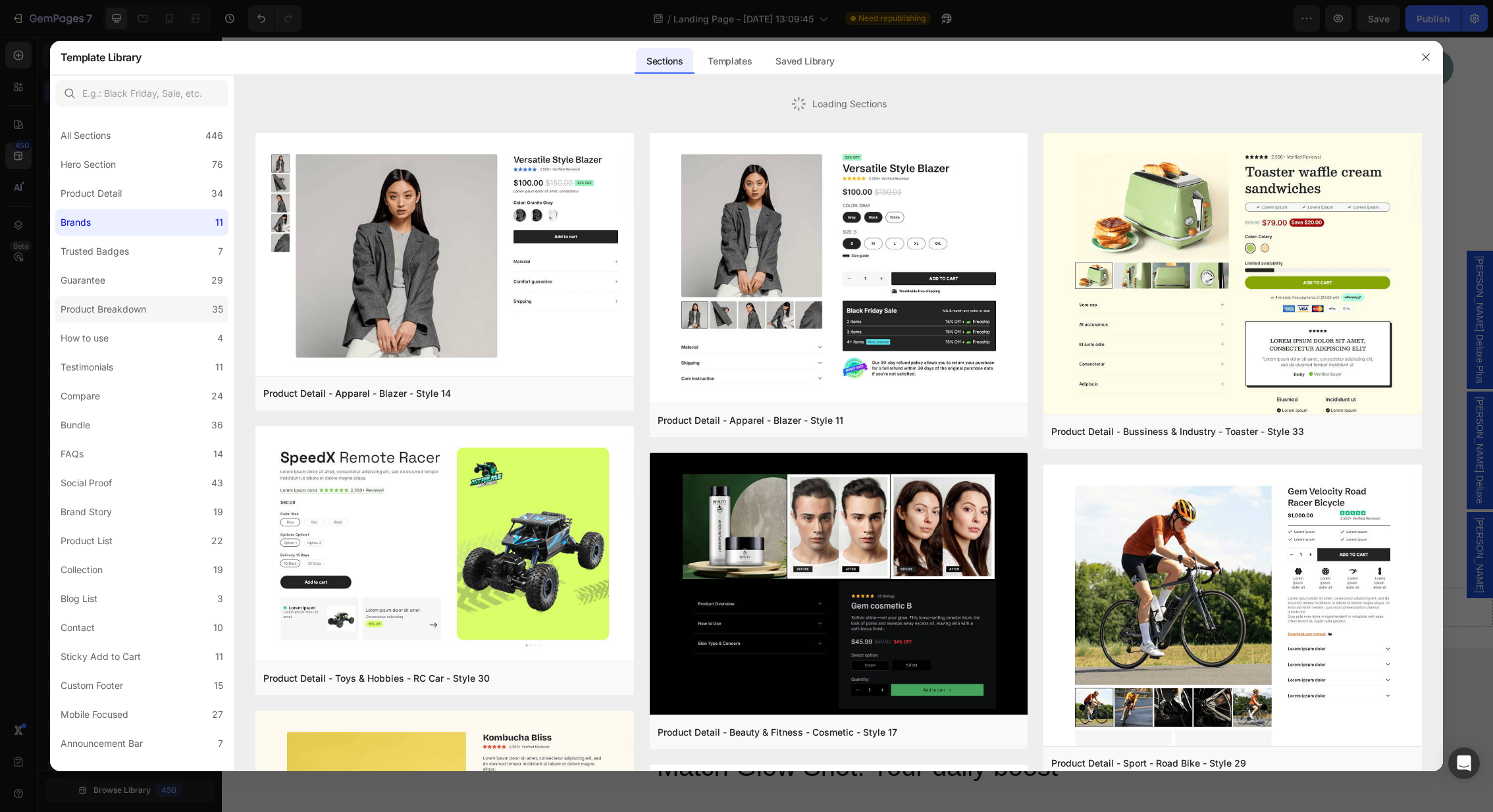
click at [109, 312] on div "Product Breakdown" at bounding box center [103, 309] width 85 height 16
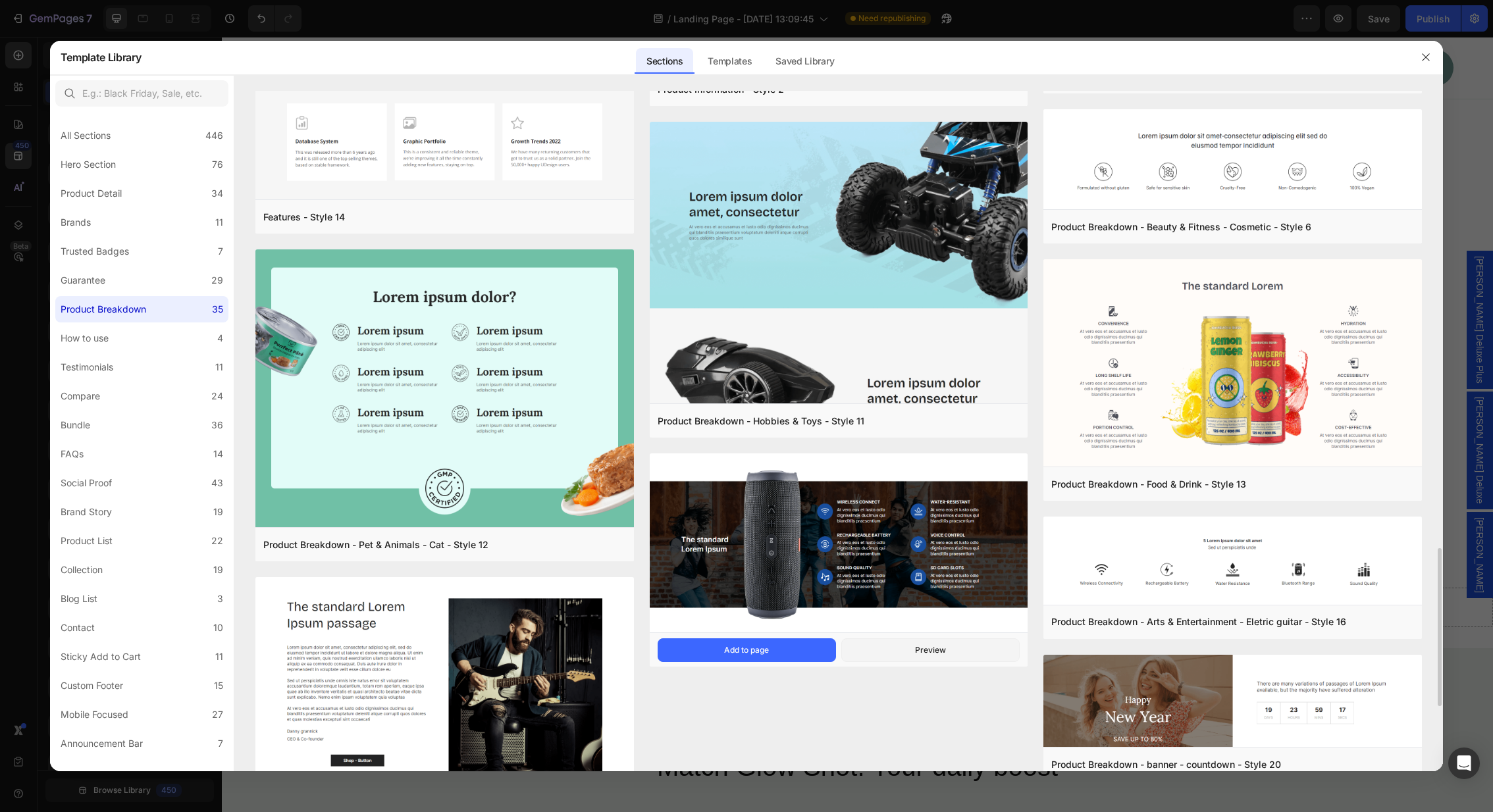
scroll to position [2250, 0]
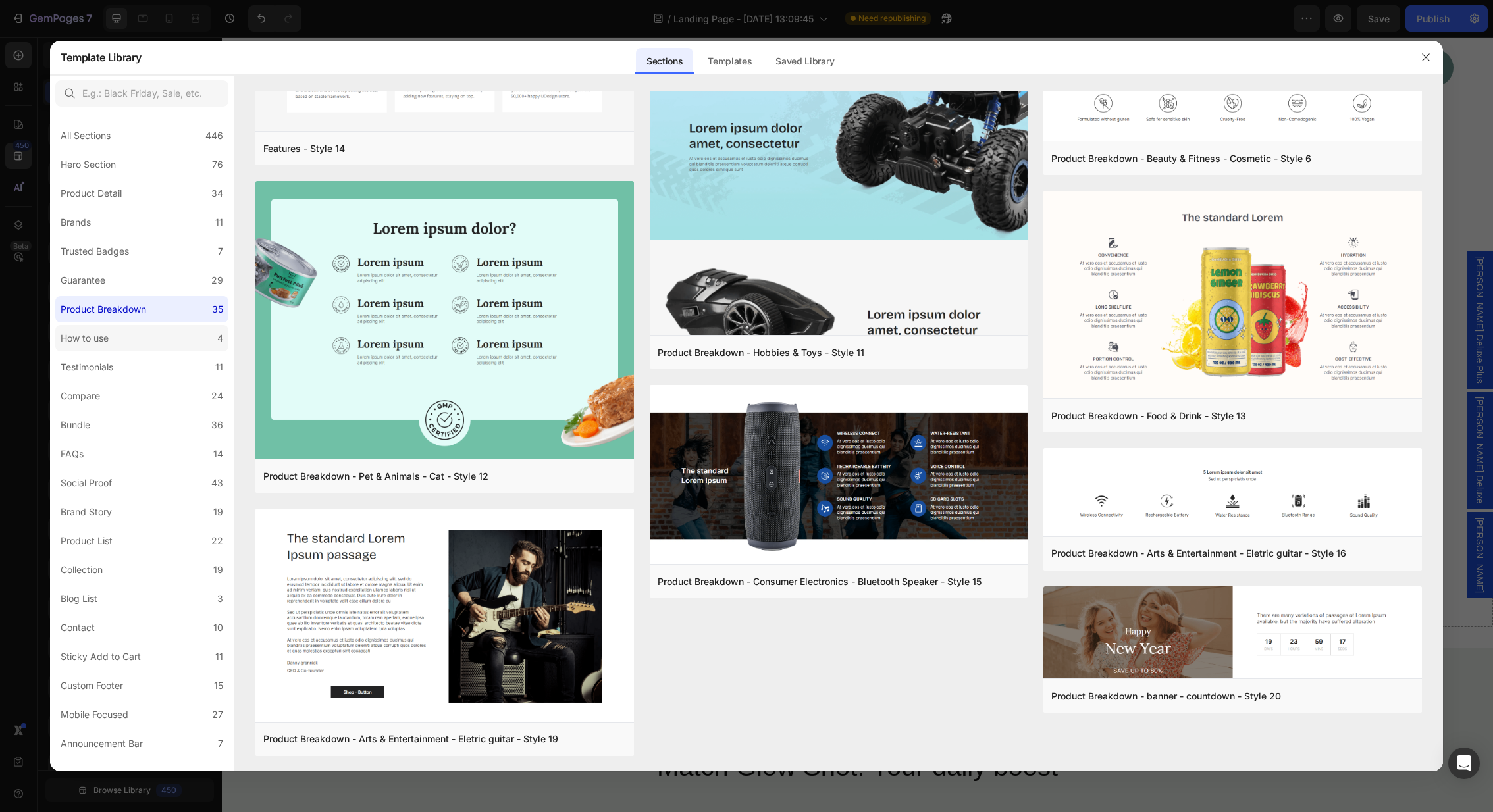
click at [136, 339] on label "How to use 4" at bounding box center [142, 338] width 173 height 26
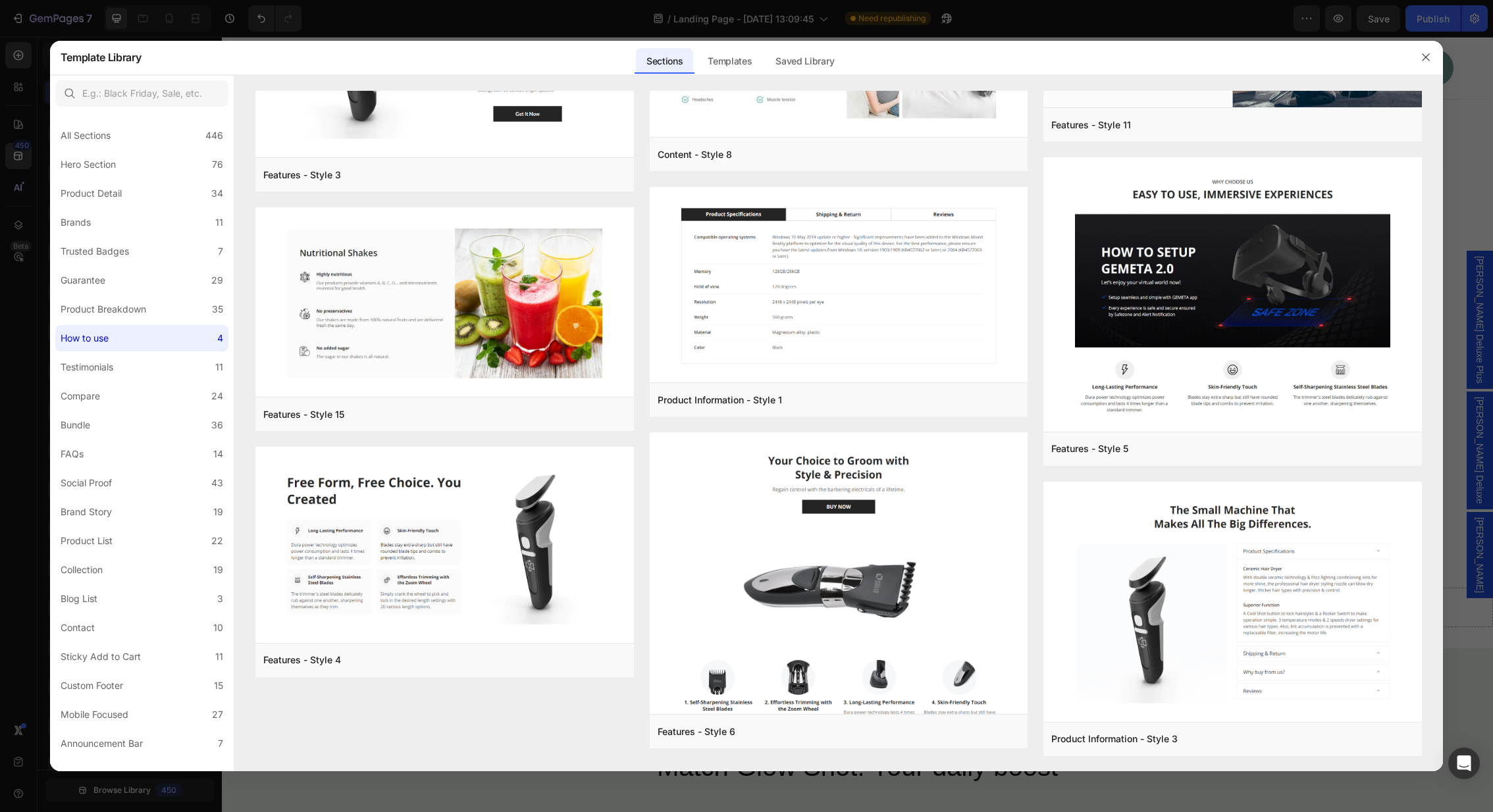
scroll to position [0, 0]
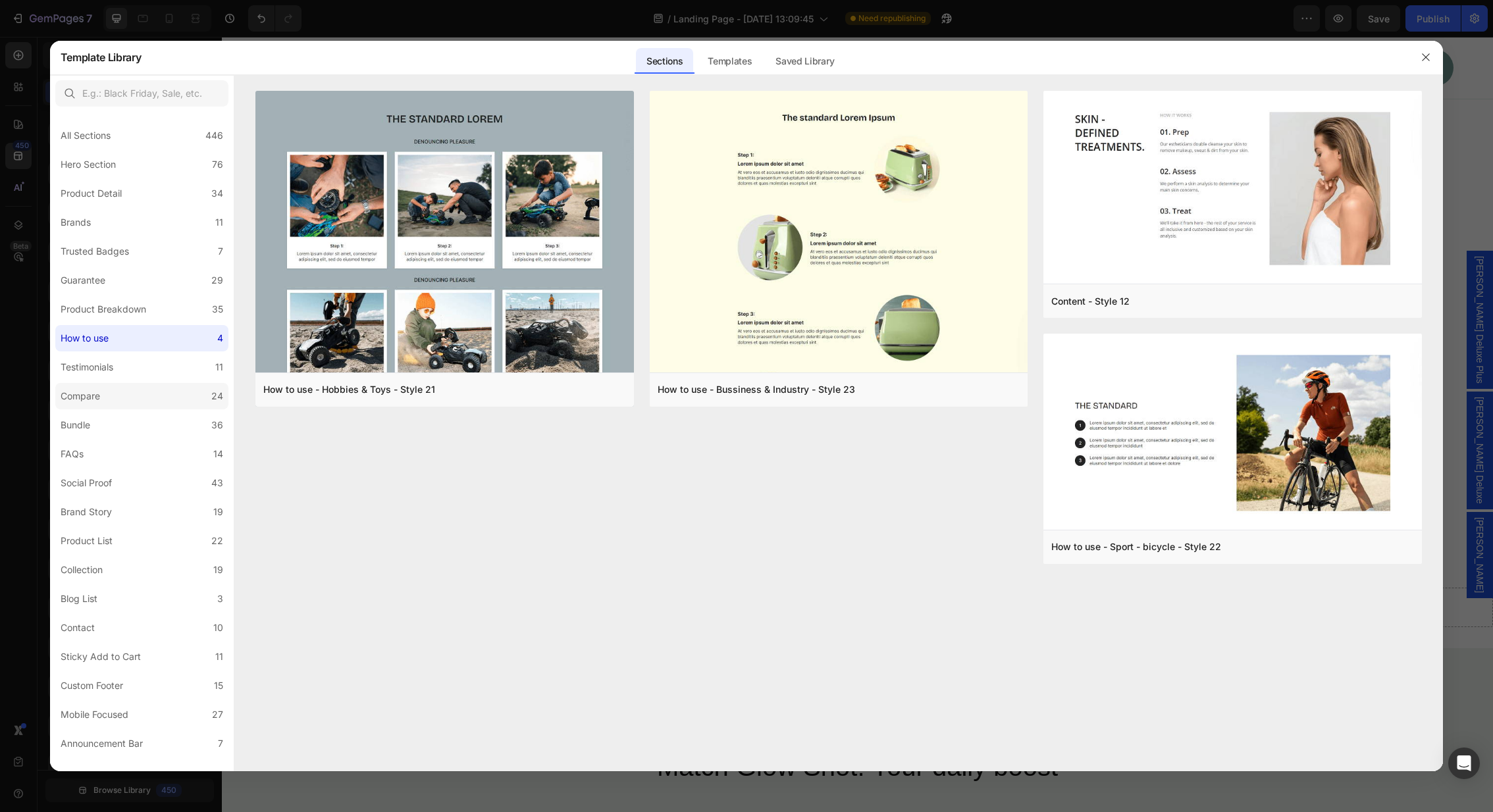
click at [125, 392] on label "Compare 24" at bounding box center [142, 396] width 173 height 26
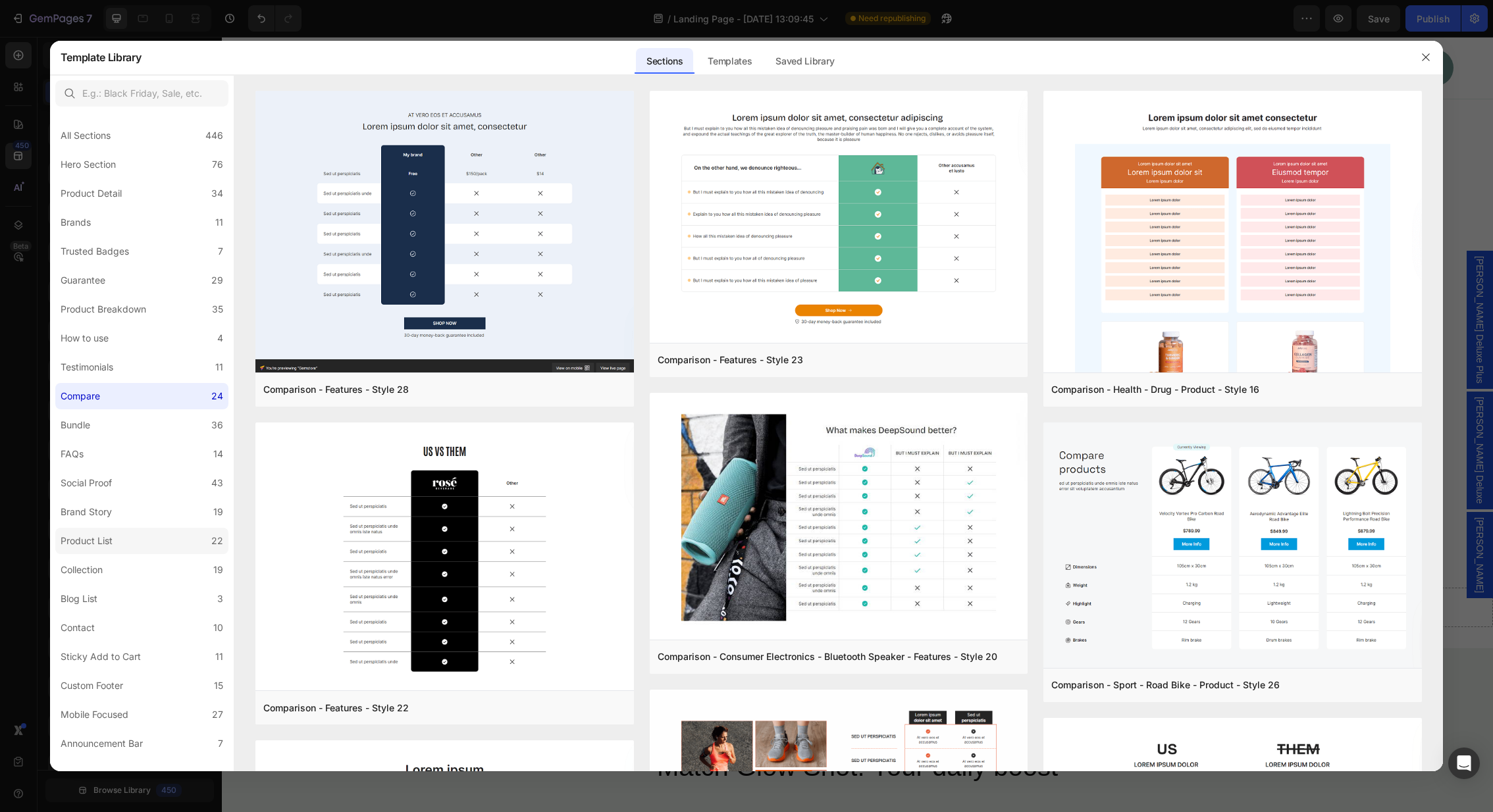
click at [121, 539] on label "Product List 22" at bounding box center [142, 541] width 173 height 26
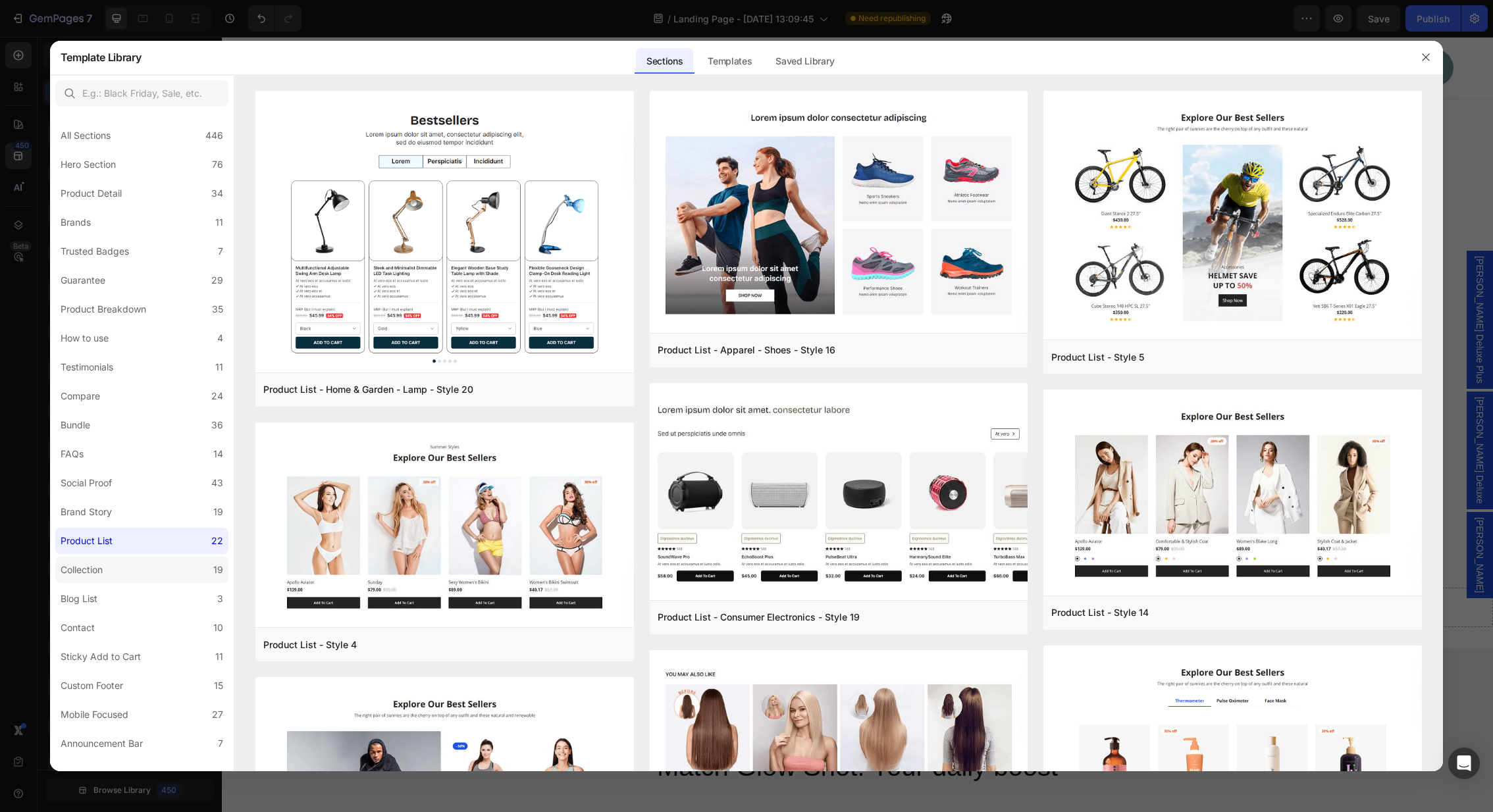
click at [118, 566] on label "Collection 19" at bounding box center [142, 570] width 173 height 26
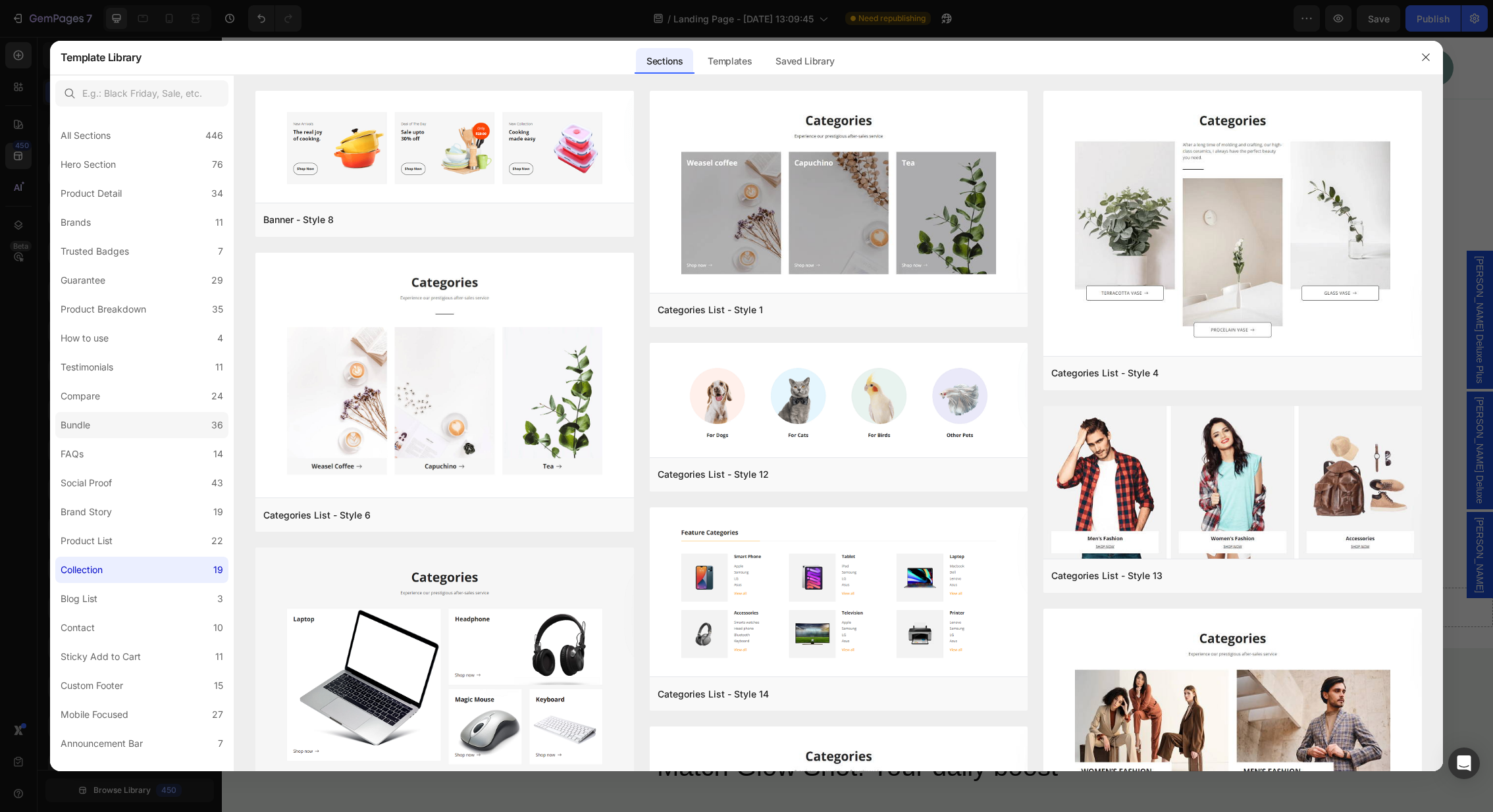
click at [118, 416] on label "Bundle 36" at bounding box center [142, 425] width 173 height 26
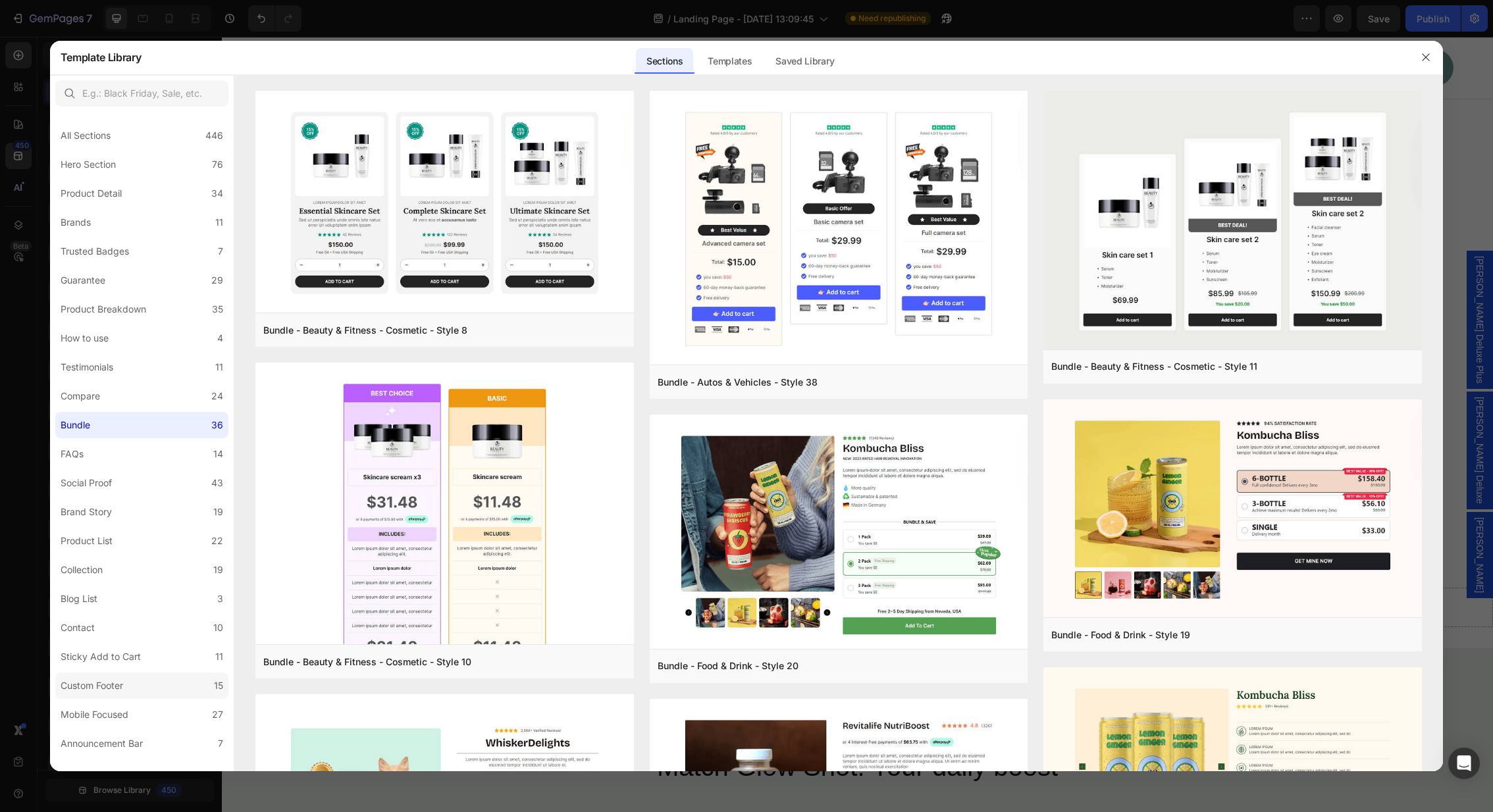
click at [126, 685] on div "Custom Footer" at bounding box center [94, 685] width 68 height 16
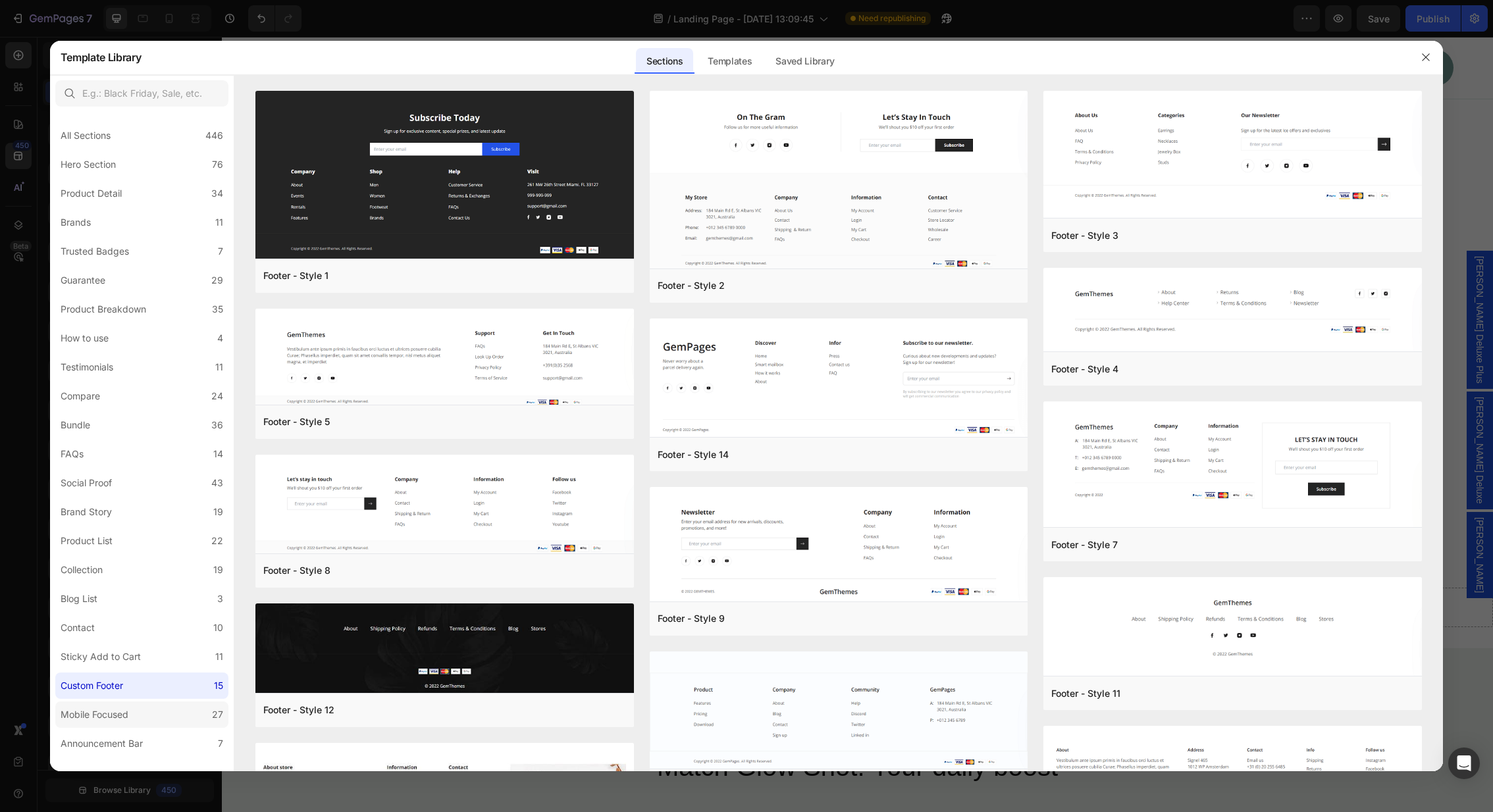
click at [122, 715] on div "Mobile Focused" at bounding box center [94, 715] width 68 height 16
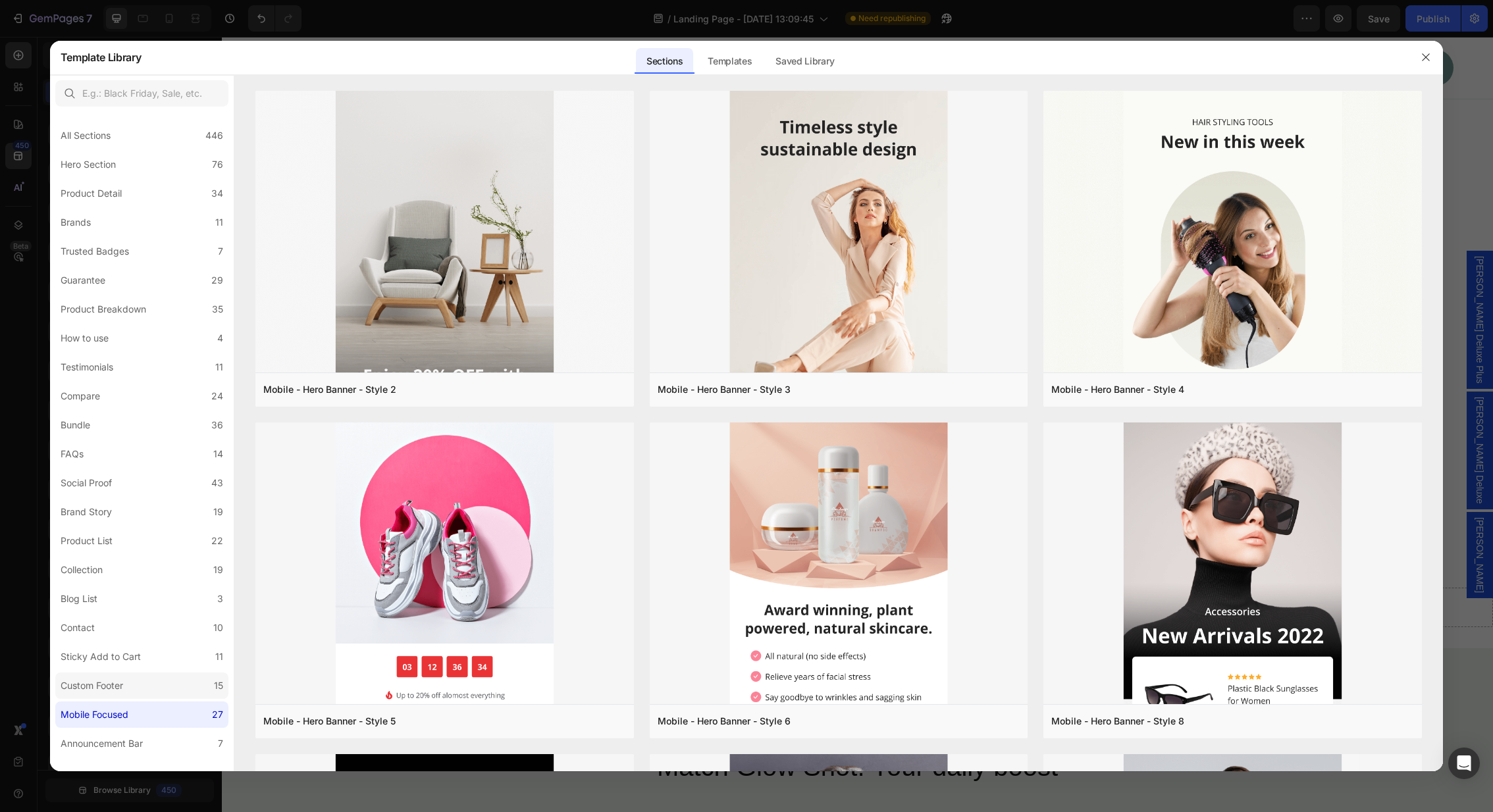
click at [146, 685] on label "Custom Footer 15" at bounding box center [142, 686] width 173 height 26
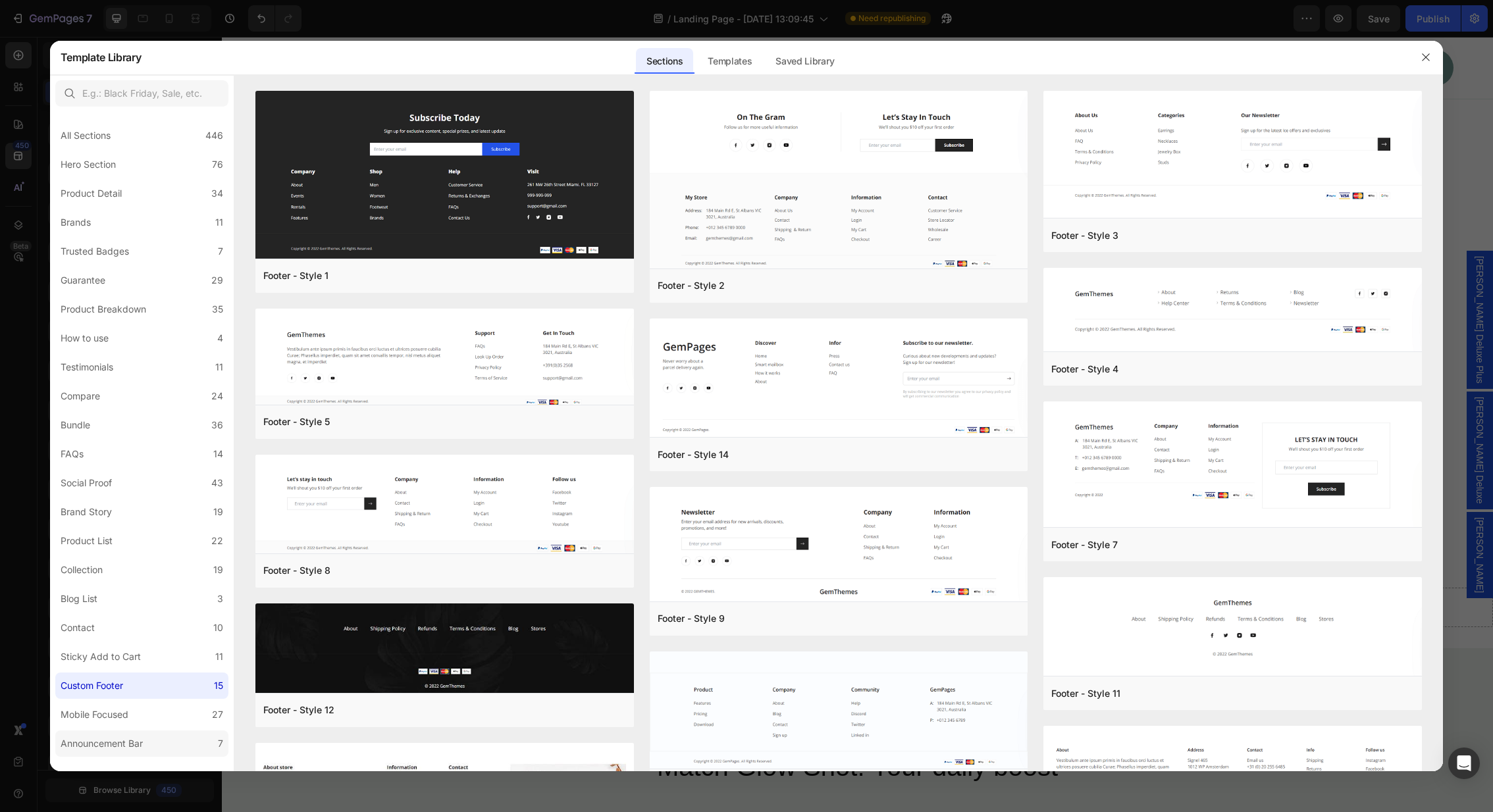
click at [108, 738] on div "Announcement Bar" at bounding box center [101, 744] width 82 height 16
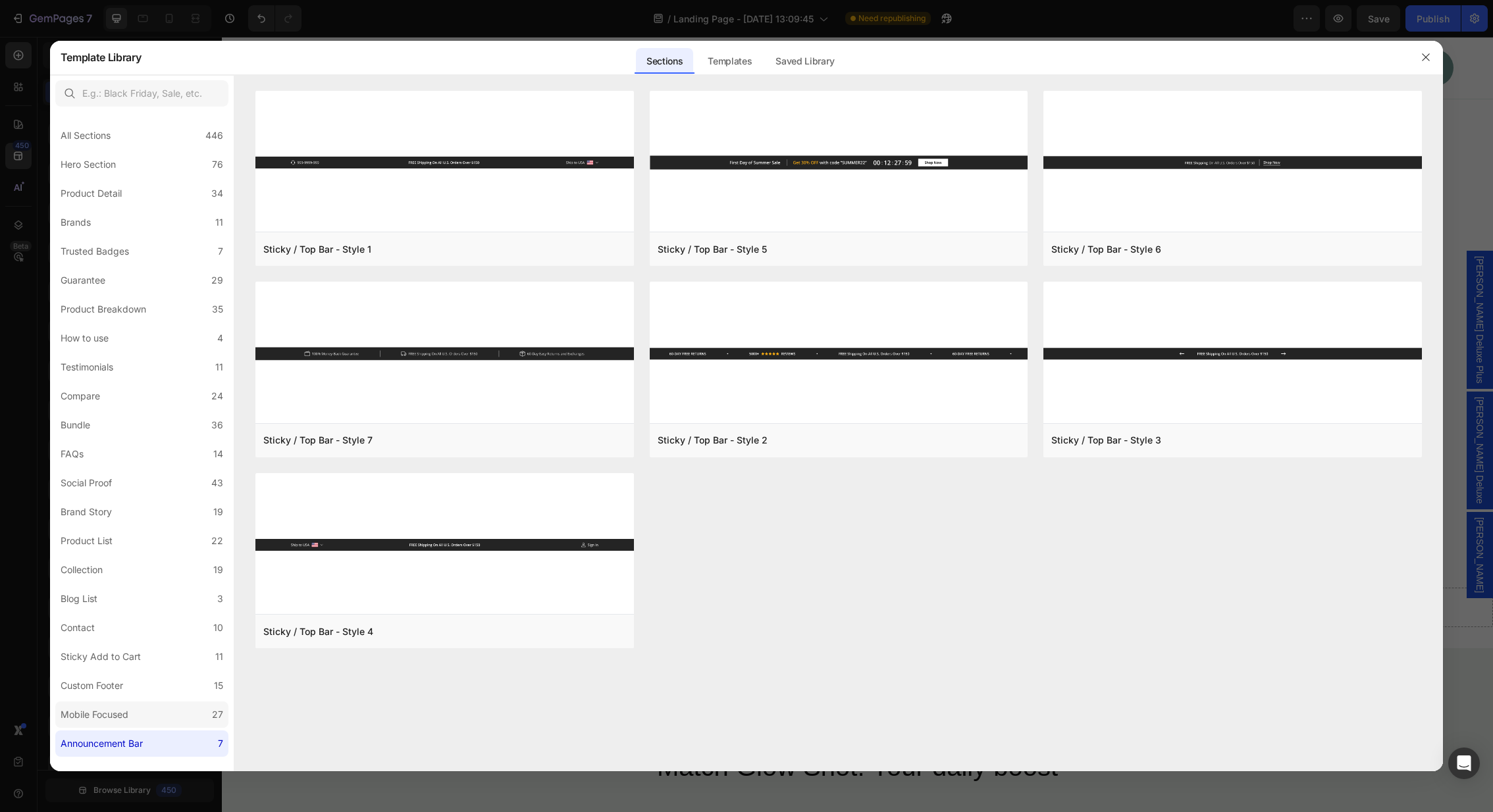
click at [123, 705] on label "Mobile Focused 27" at bounding box center [142, 715] width 173 height 26
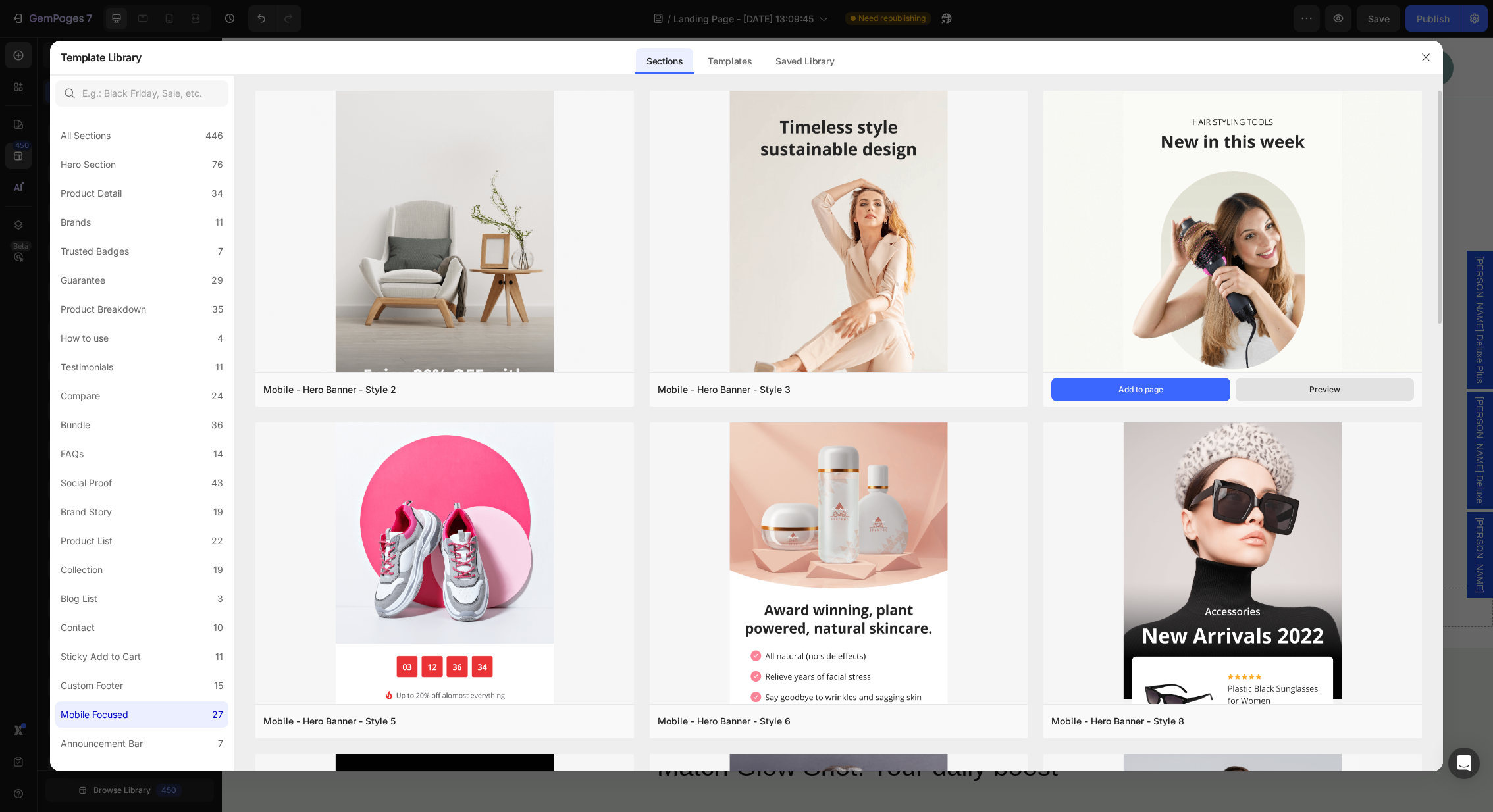
click at [1330, 388] on div "Preview" at bounding box center [1325, 389] width 31 height 12
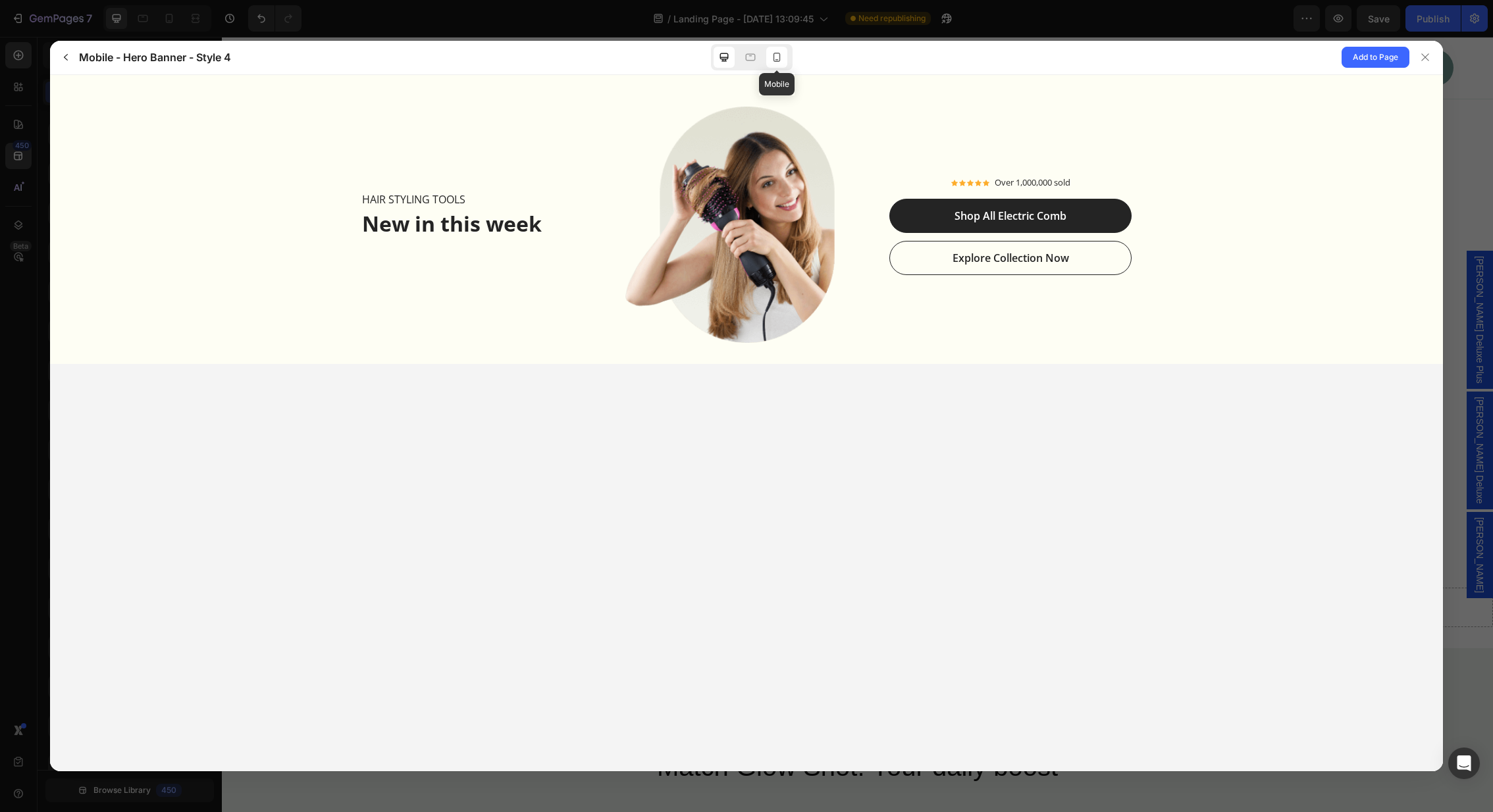
click at [781, 60] on icon at bounding box center [776, 57] width 13 height 13
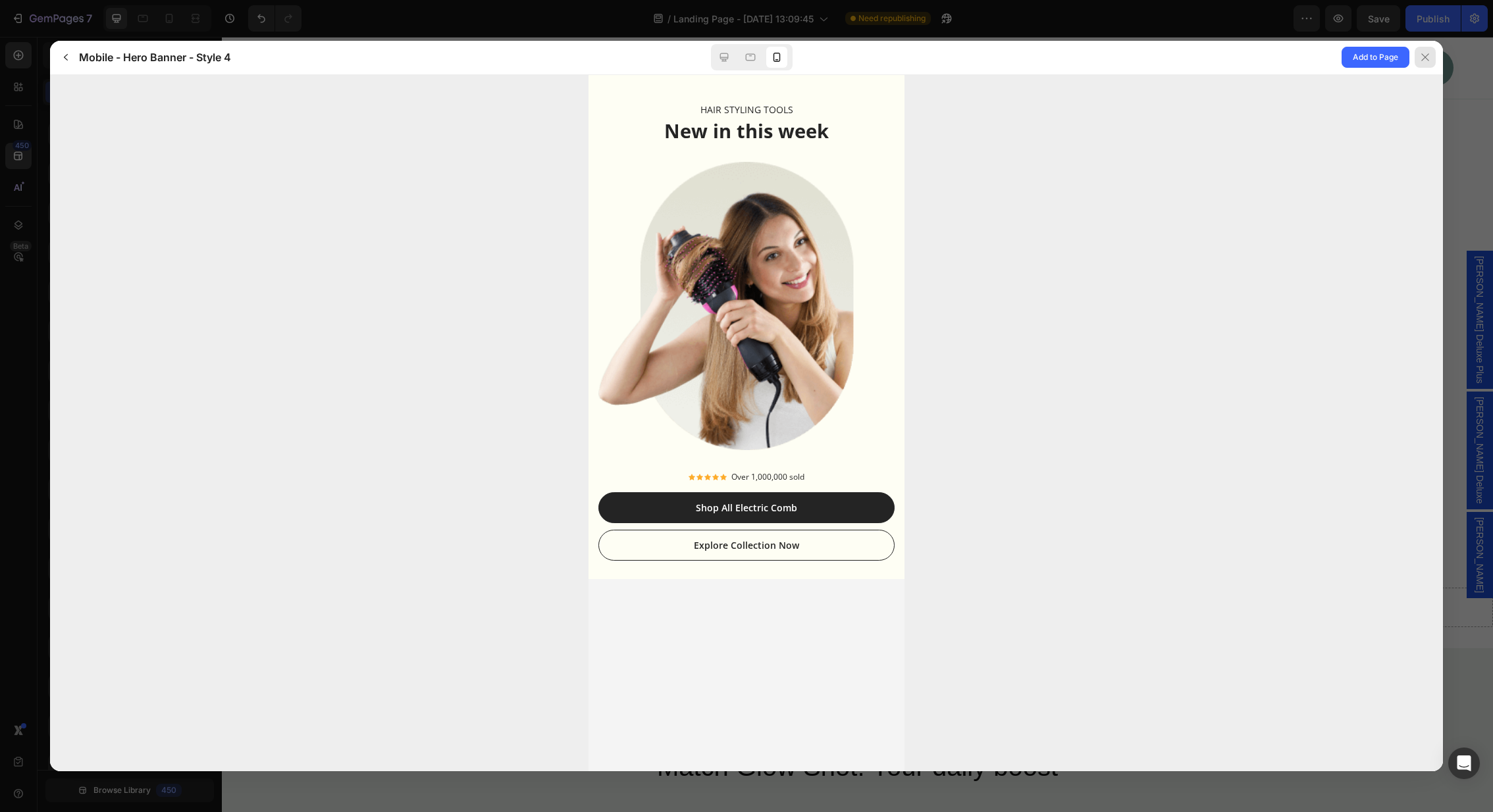
click at [1427, 57] on icon at bounding box center [1425, 58] width 11 height 11
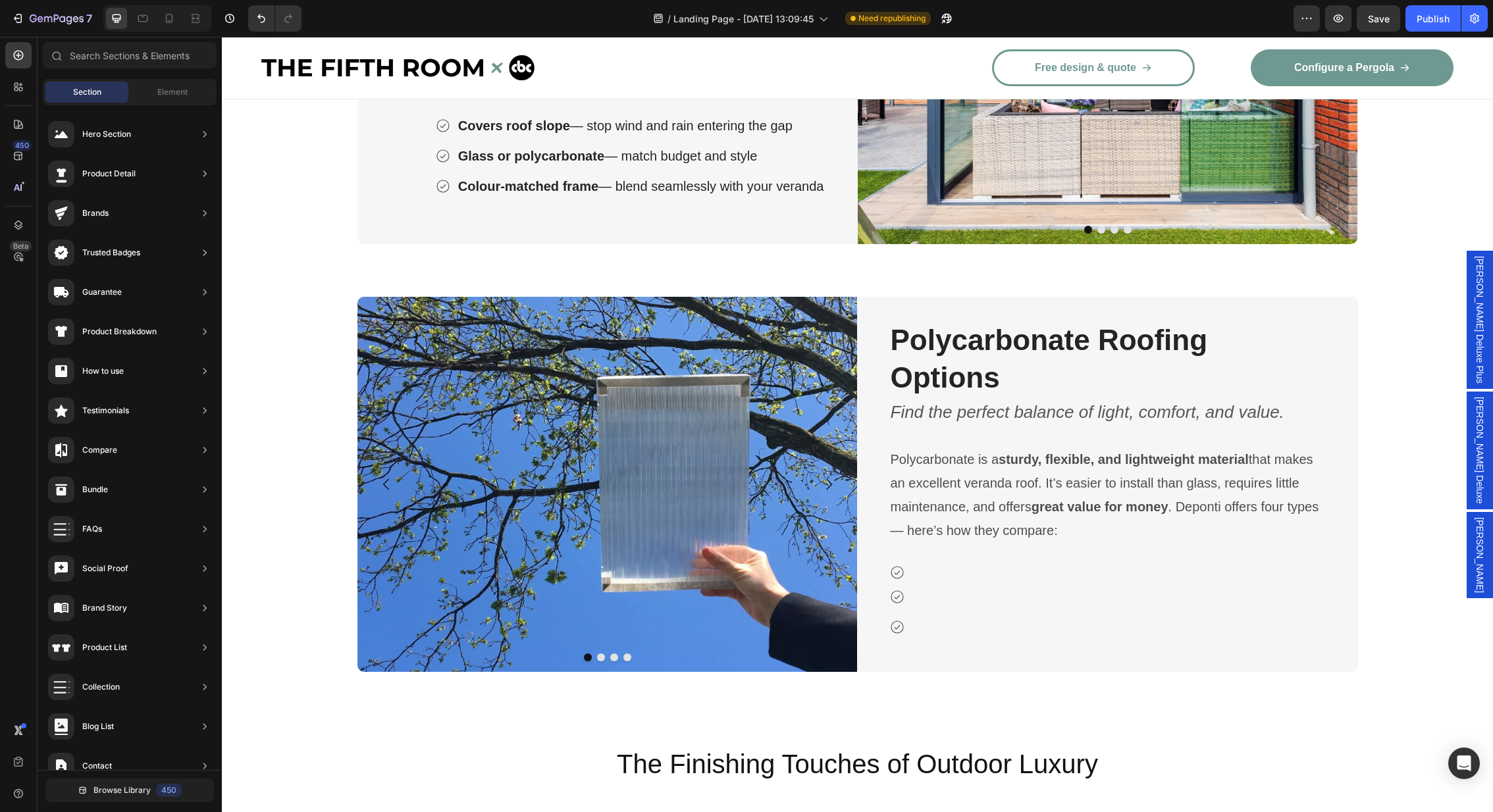
scroll to position [3878, 0]
